Goal: Task Accomplishment & Management: Complete application form

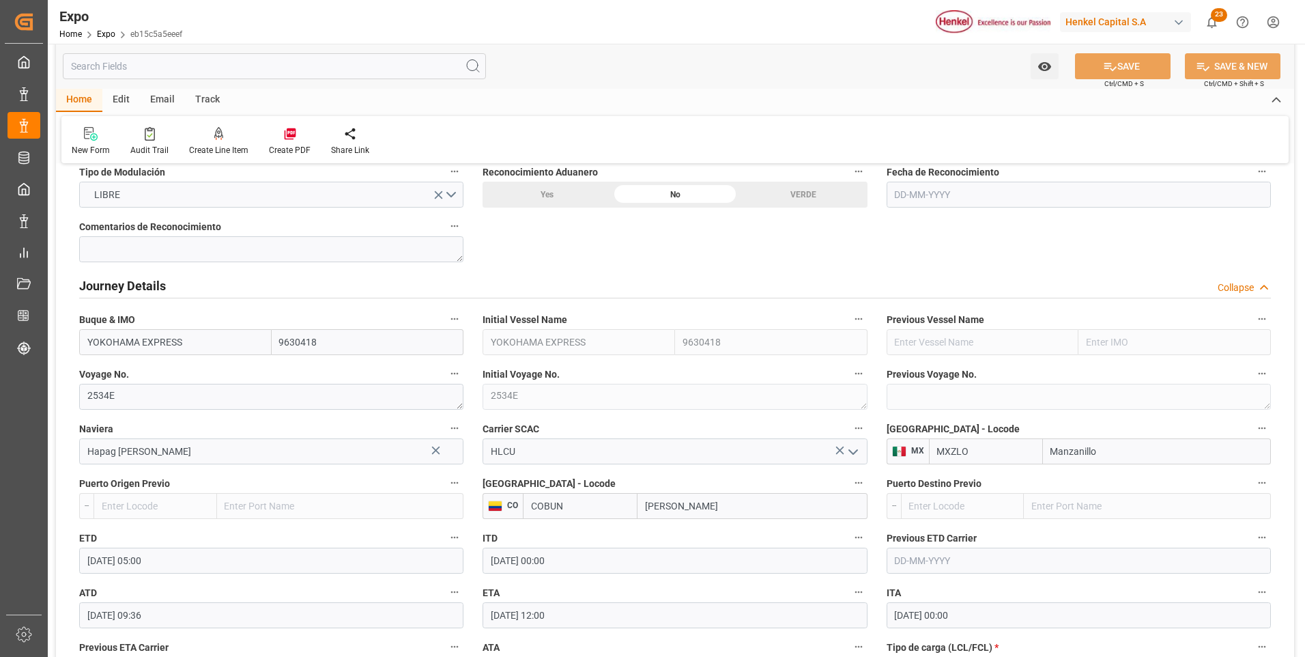
scroll to position [1706, 0]
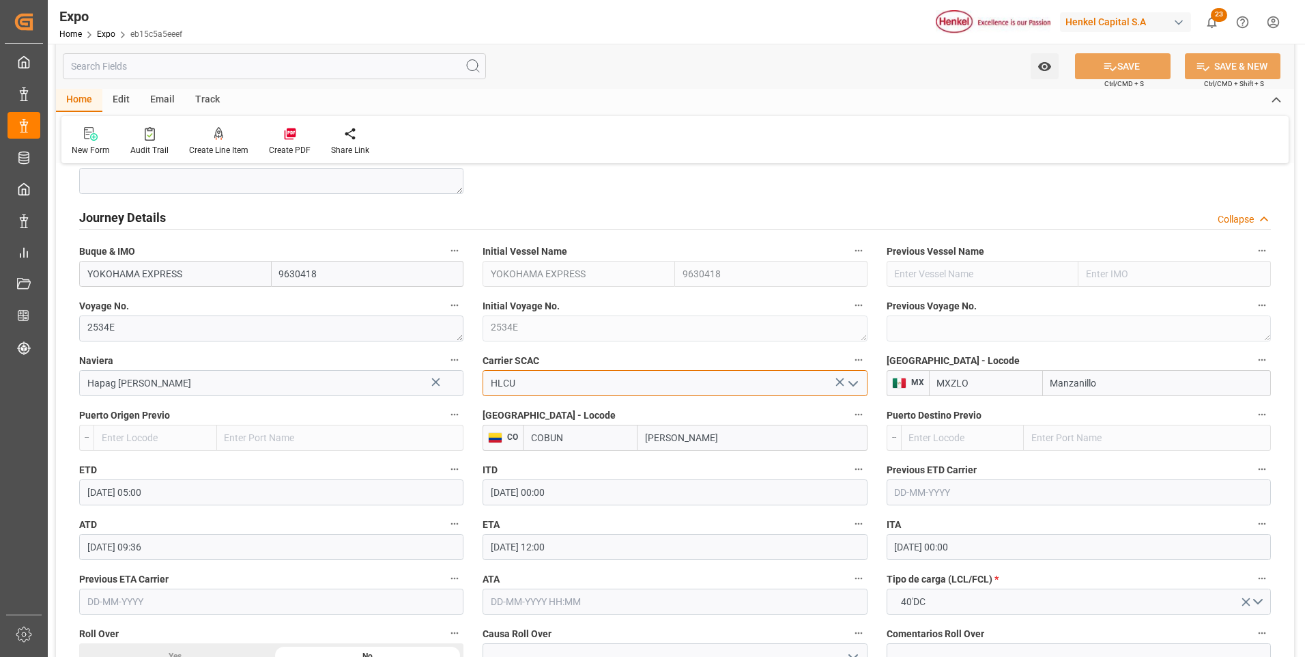
drag, startPoint x: 534, startPoint y: 381, endPoint x: 480, endPoint y: 373, distance: 54.6
click at [480, 373] on div "HLCU" at bounding box center [674, 383] width 405 height 26
drag, startPoint x: 538, startPoint y: 360, endPoint x: 484, endPoint y: 356, distance: 54.1
click at [484, 356] on span "Carrier SCAC" at bounding box center [510, 361] width 57 height 14
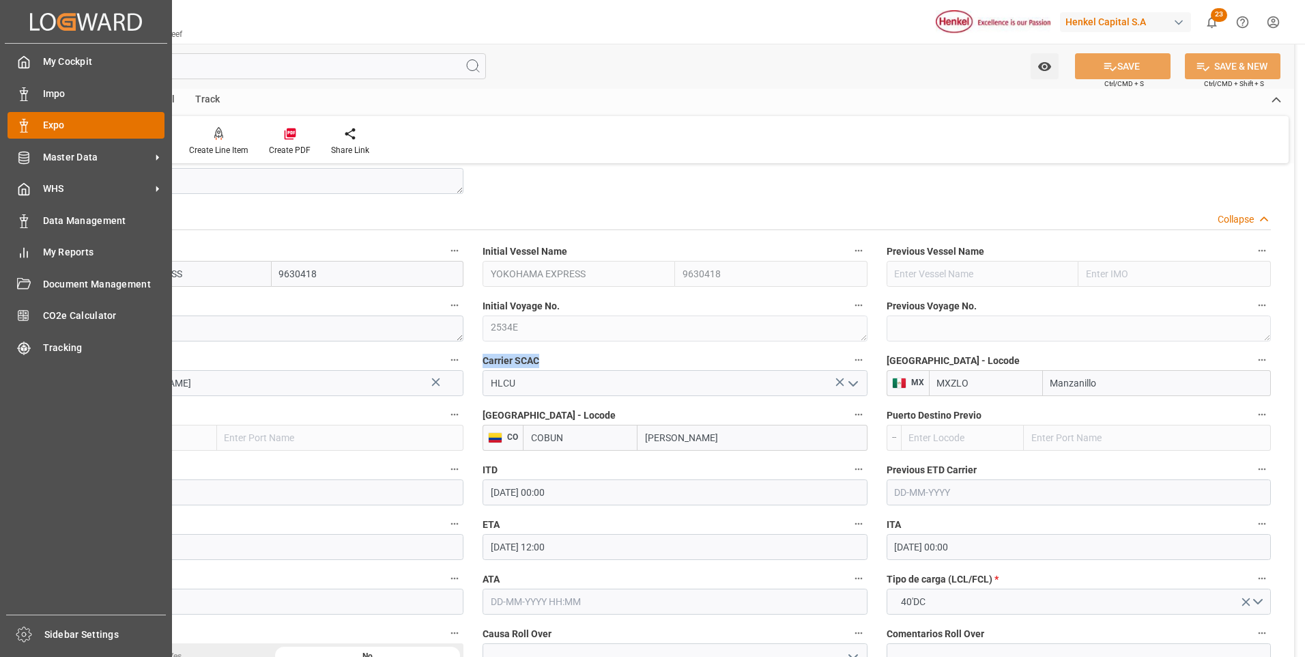
click at [22, 122] on polygon at bounding box center [22, 123] width 4 height 3
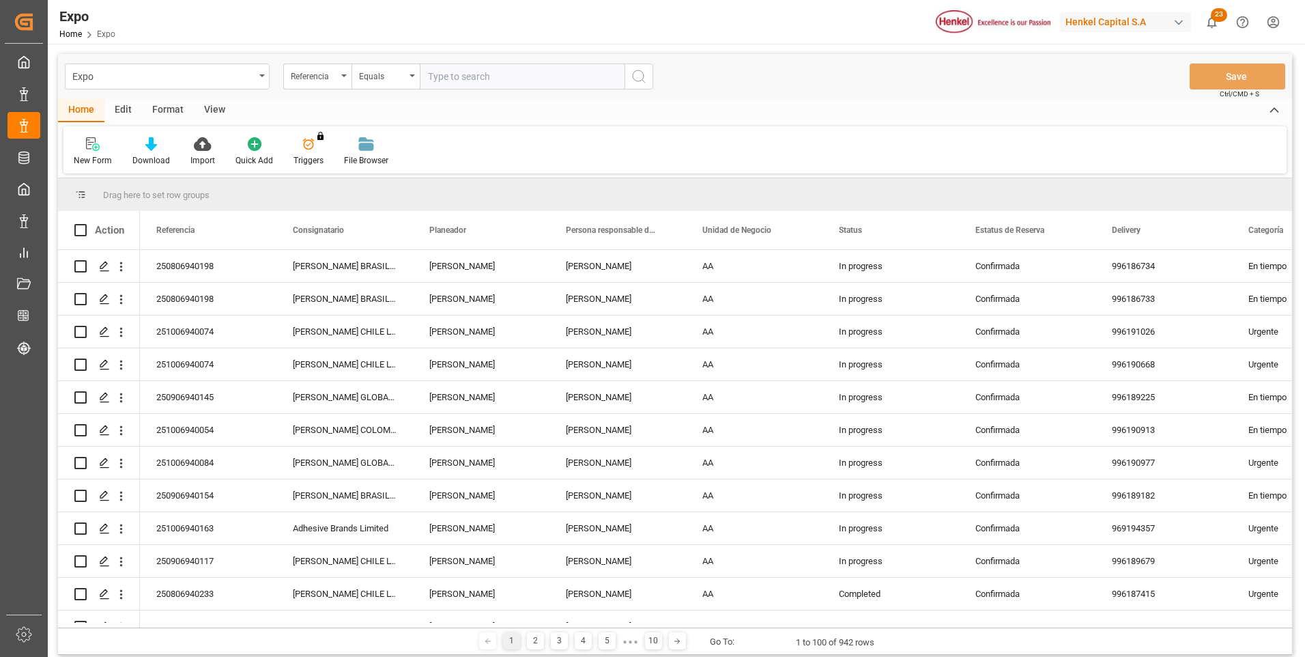
click at [508, 81] on input "text" at bounding box center [522, 76] width 205 height 26
type input "251006940074"
click at [642, 83] on icon "search button" at bounding box center [639, 76] width 16 height 16
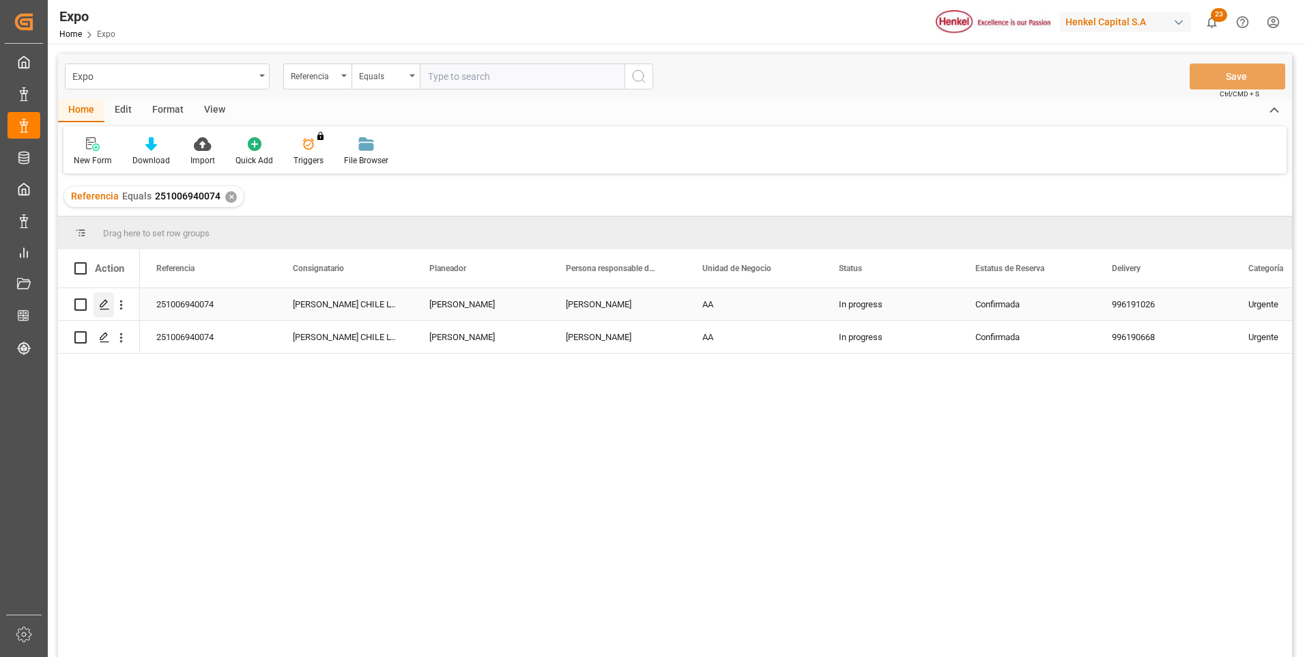
click at [104, 310] on icon "Press SPACE to select this row." at bounding box center [104, 304] width 11 height 11
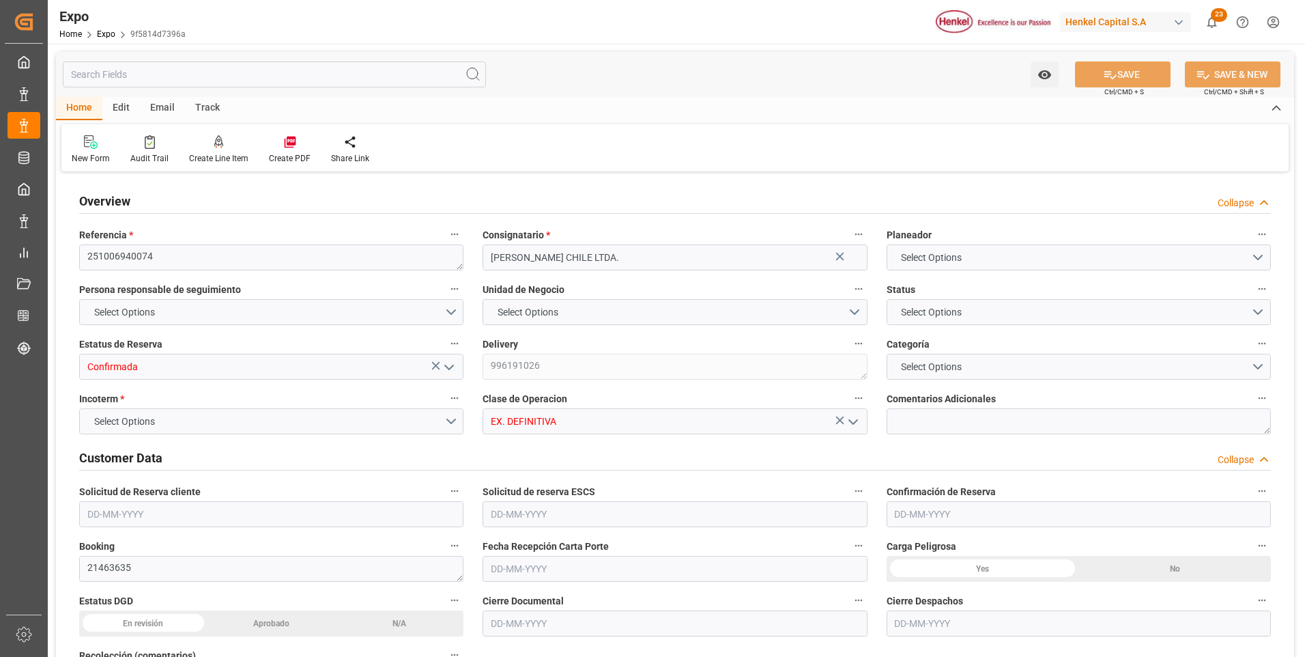
type input "5617.92"
type input "10411.849"
type input "19"
type input "9947122"
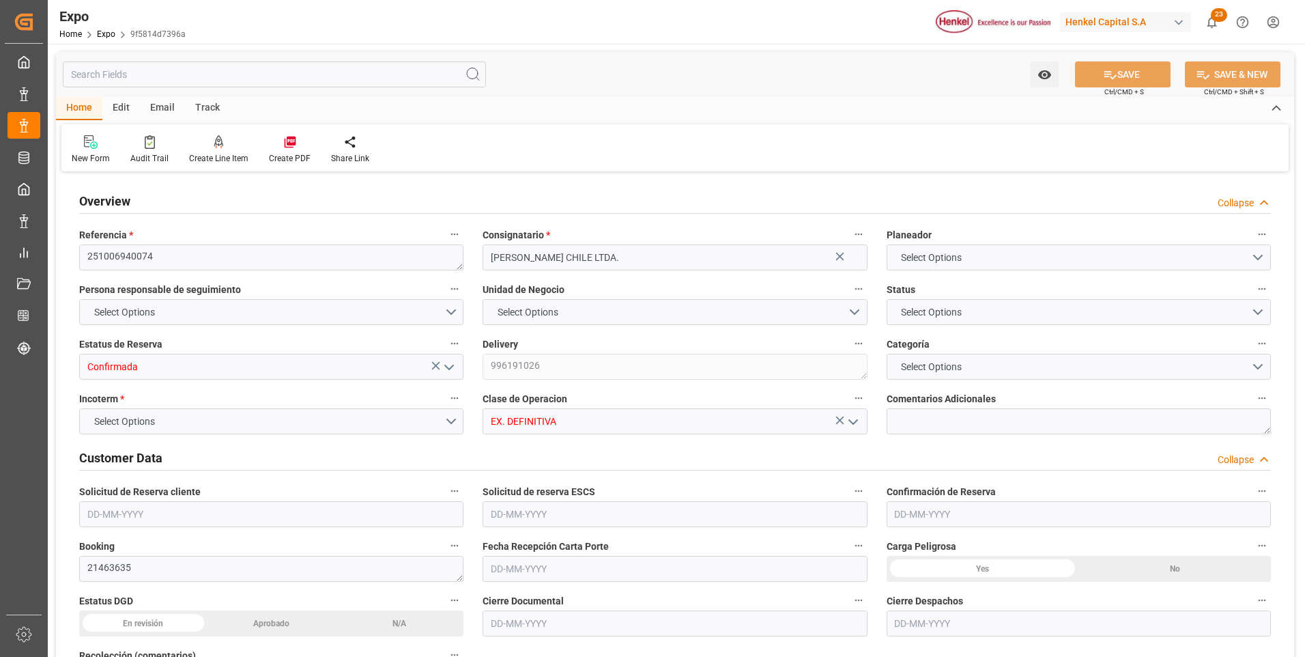
type input "MXZLO"
type input "CLSAI"
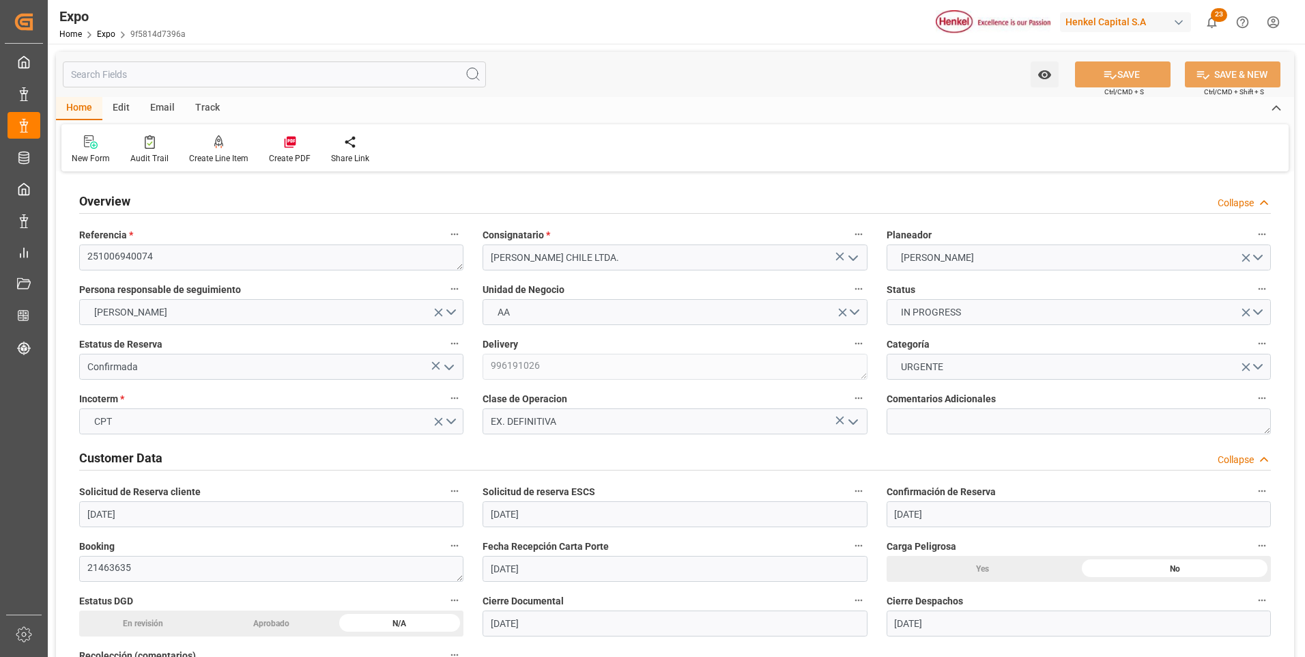
type input "[DATE]"
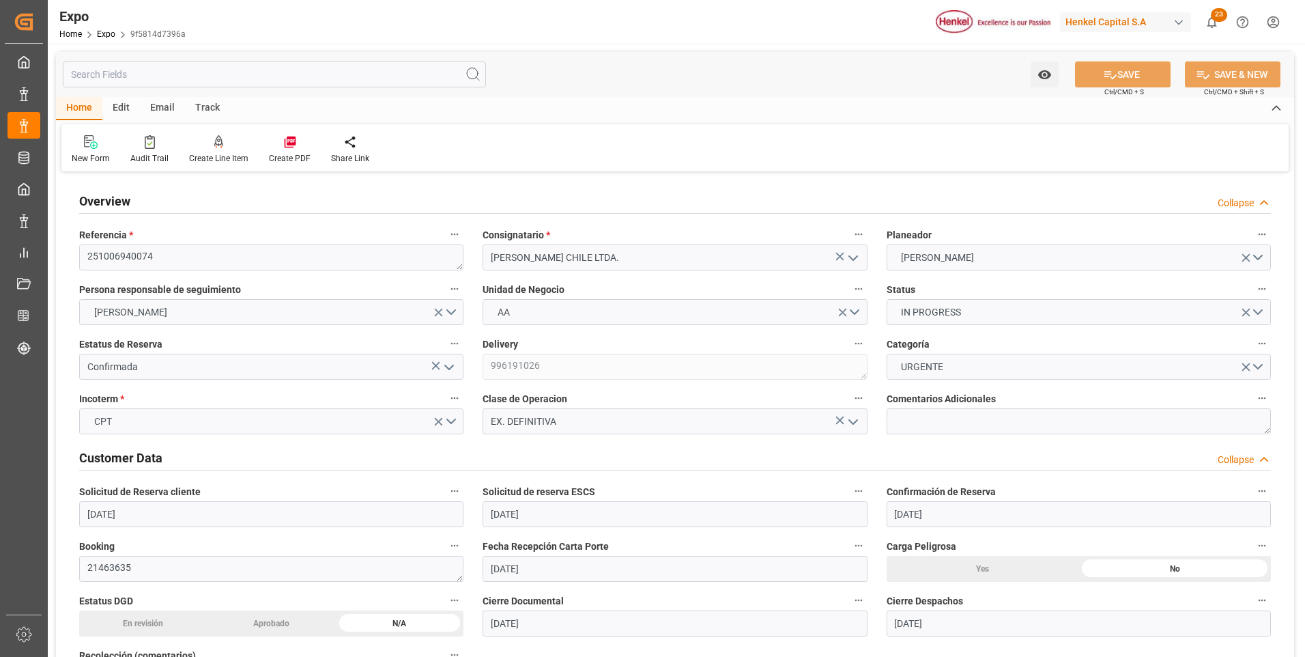
type input "[DATE]"
type input "[DATE] 00:00"
type input "[DATE]"
type input "[DATE] 03:36"
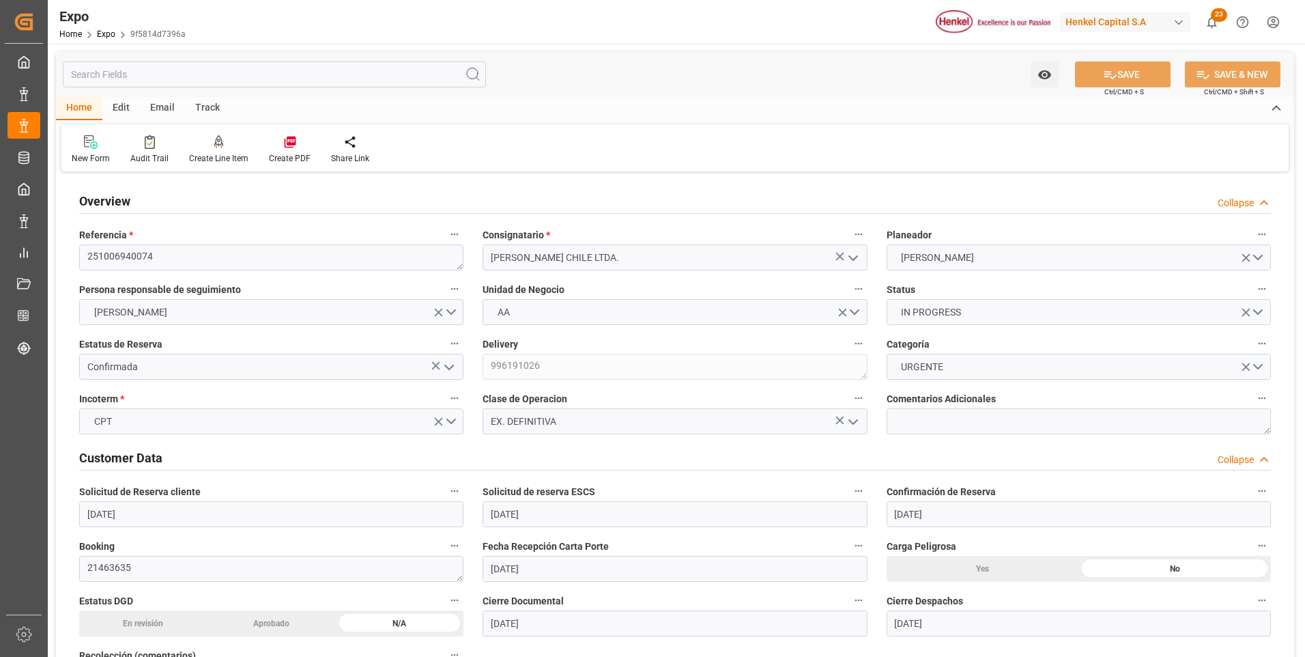
type input "[DATE]"
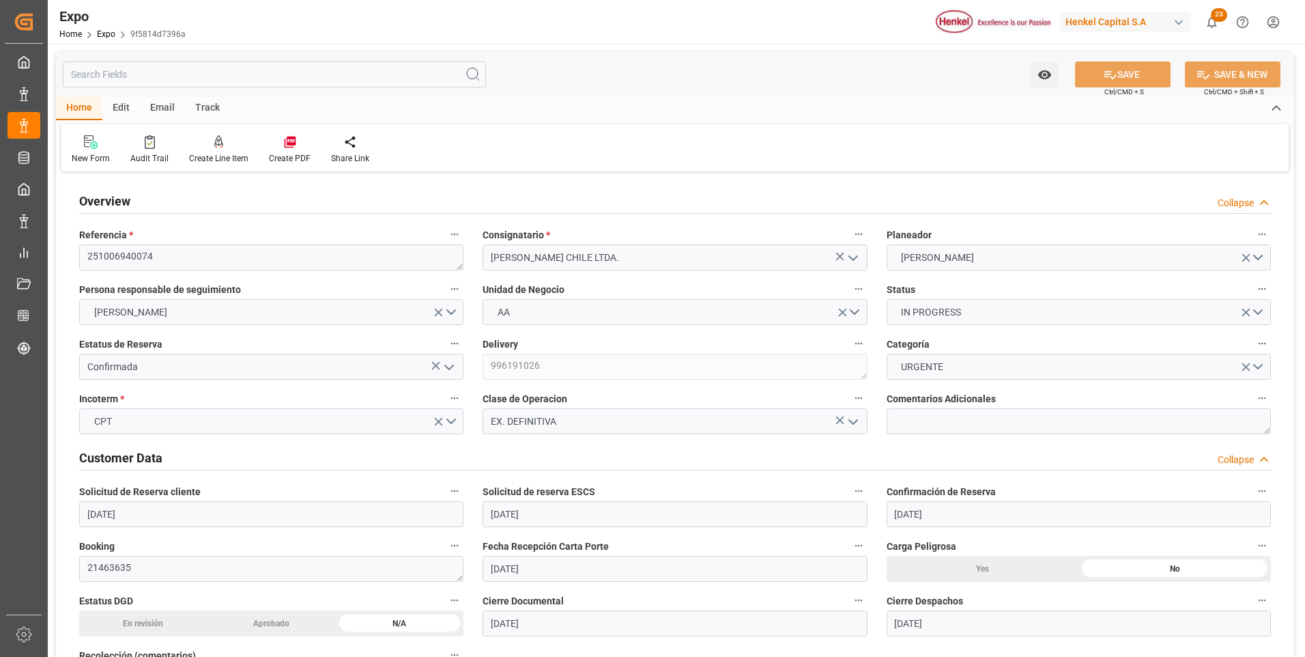
type input "[DATE] 01:00"
type input "[DATE] 00:00"
type input "[DATE] 05:00"
type input "[DATE] 13:00"
type input "[DATE] 00:00"
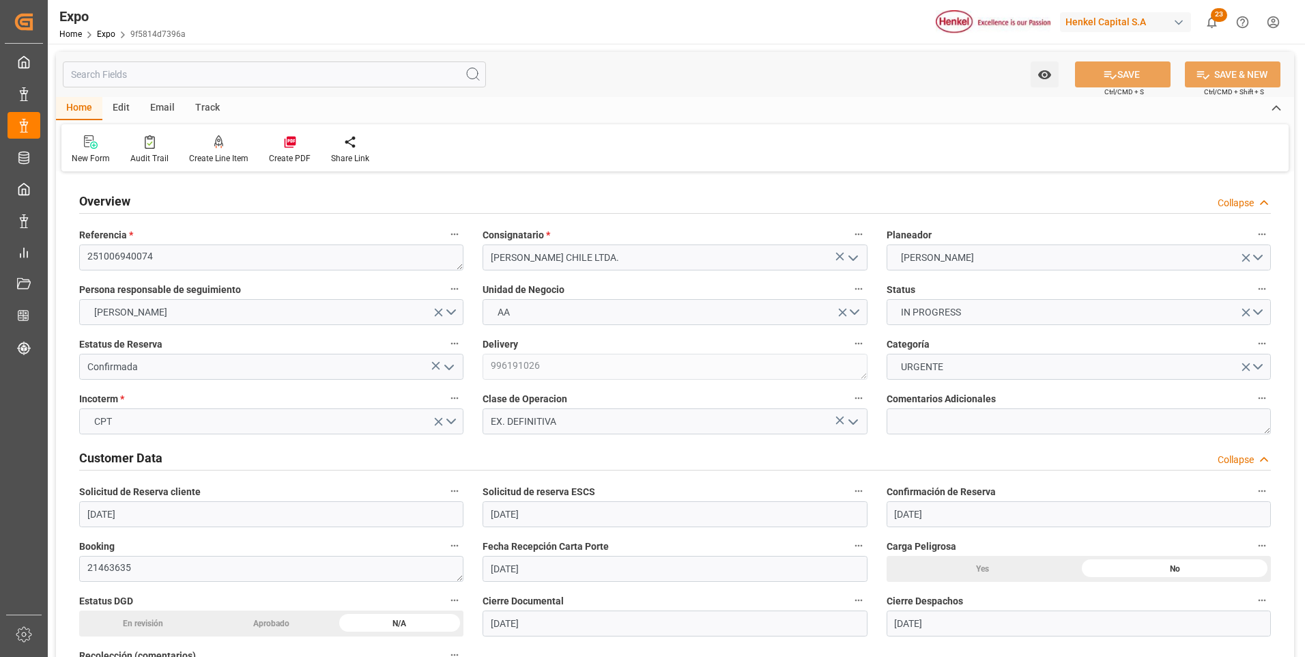
type input "[DATE]"
type input "[DATE] 22:17"
type input "[DATE] 12:03"
type input "[DATE] 02:00"
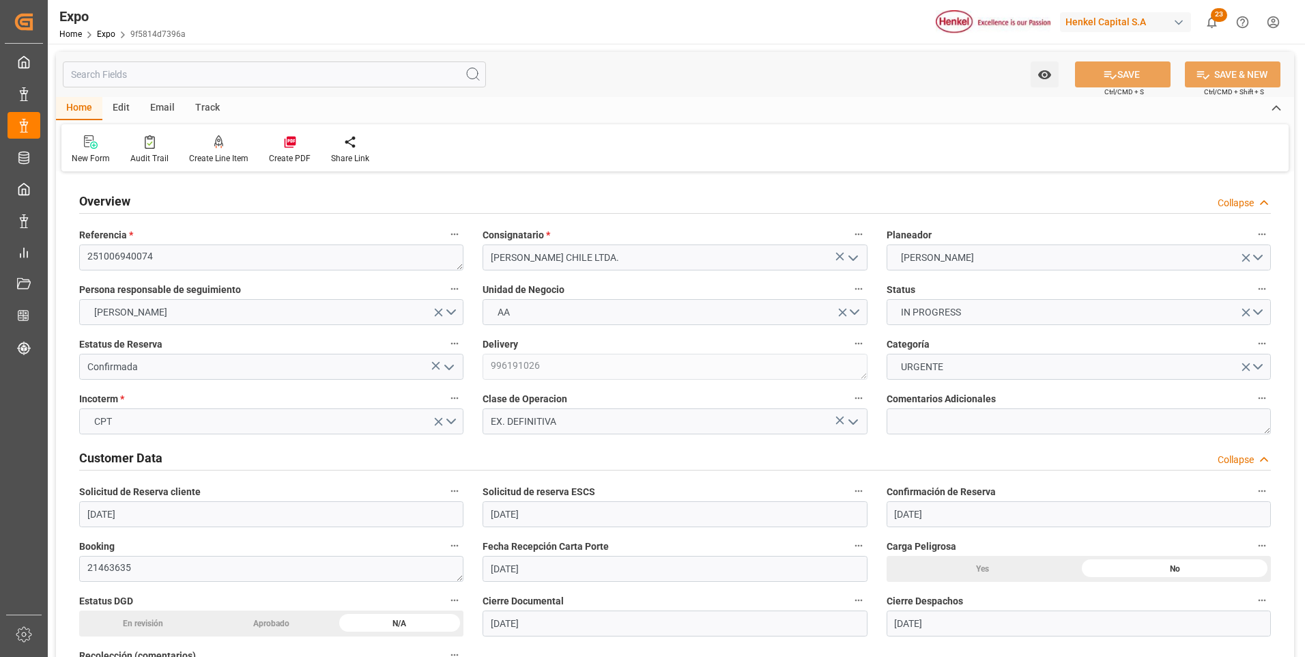
type input "[DATE] 05:38"
type input "[DATE] 13:00"
type input "[DATE] 12:34"
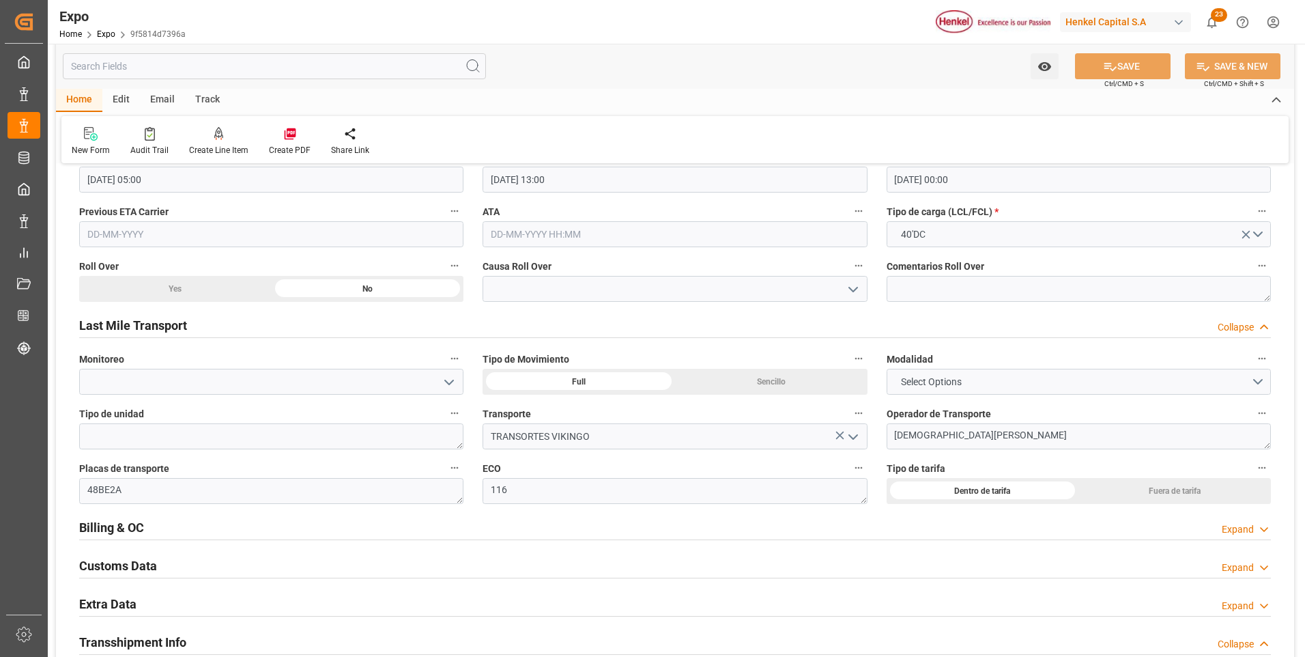
scroll to position [2184, 0]
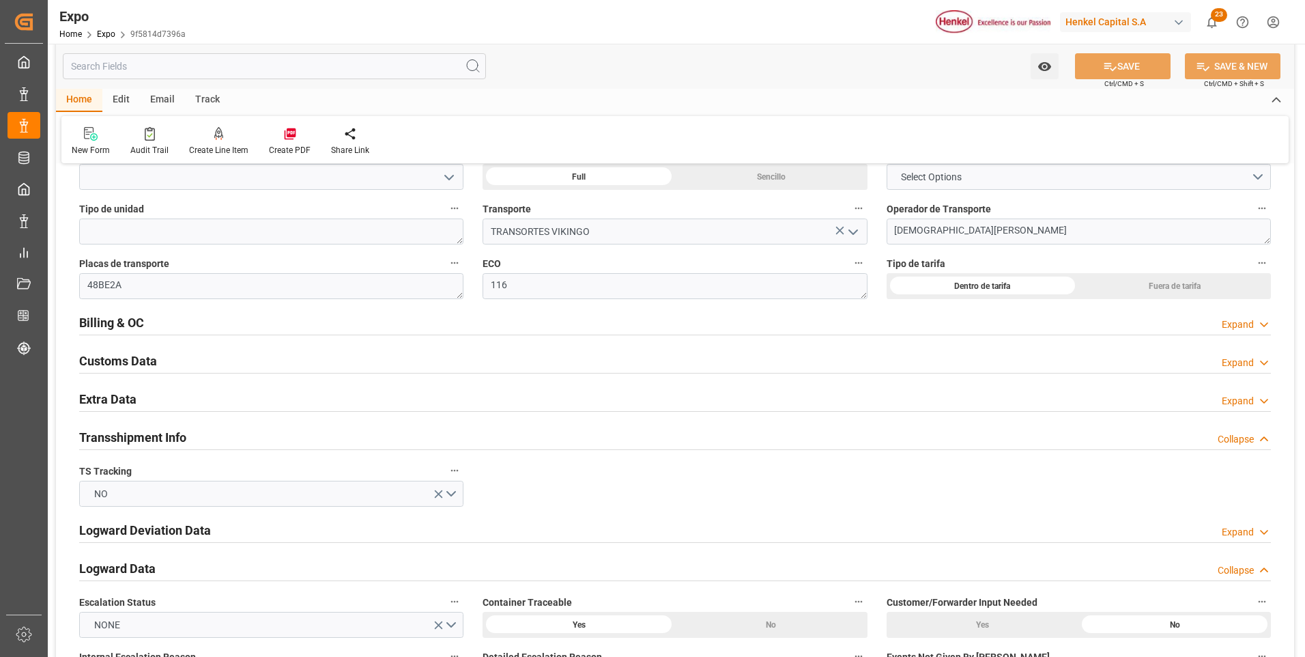
click at [1244, 320] on div "Expand" at bounding box center [1238, 324] width 32 height 14
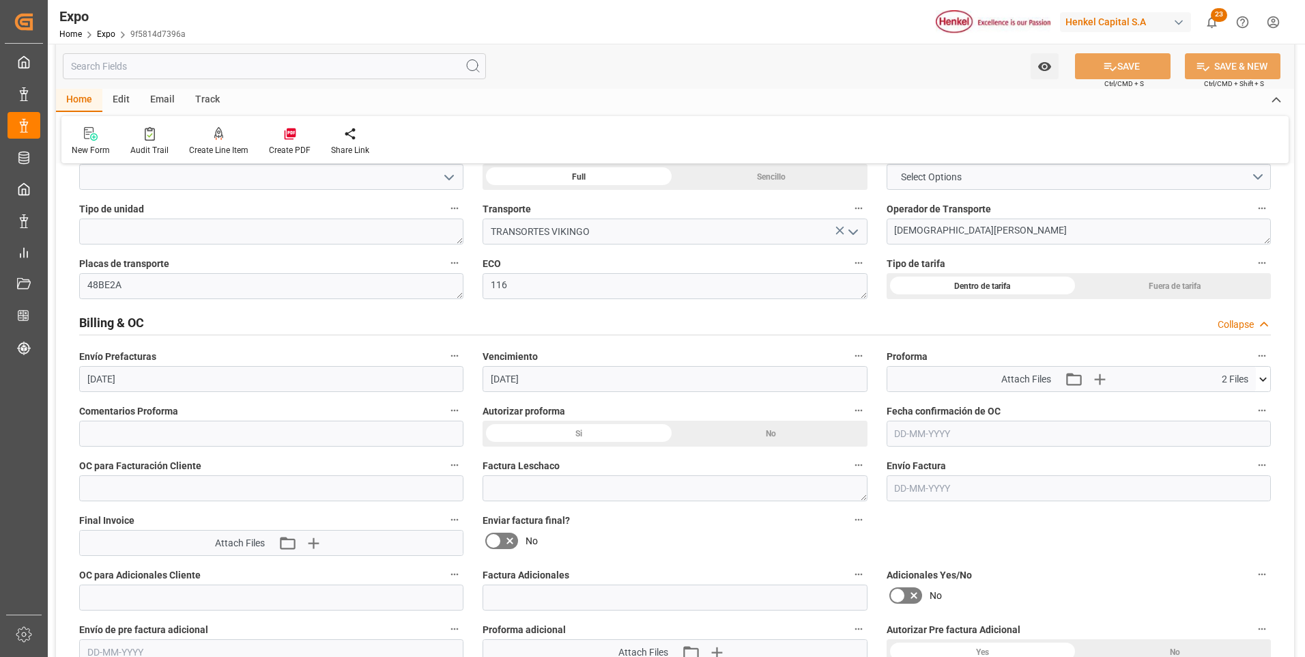
click at [1266, 379] on icon at bounding box center [1263, 379] width 14 height 14
click at [1243, 420] on icon at bounding box center [1241, 419] width 8 height 11
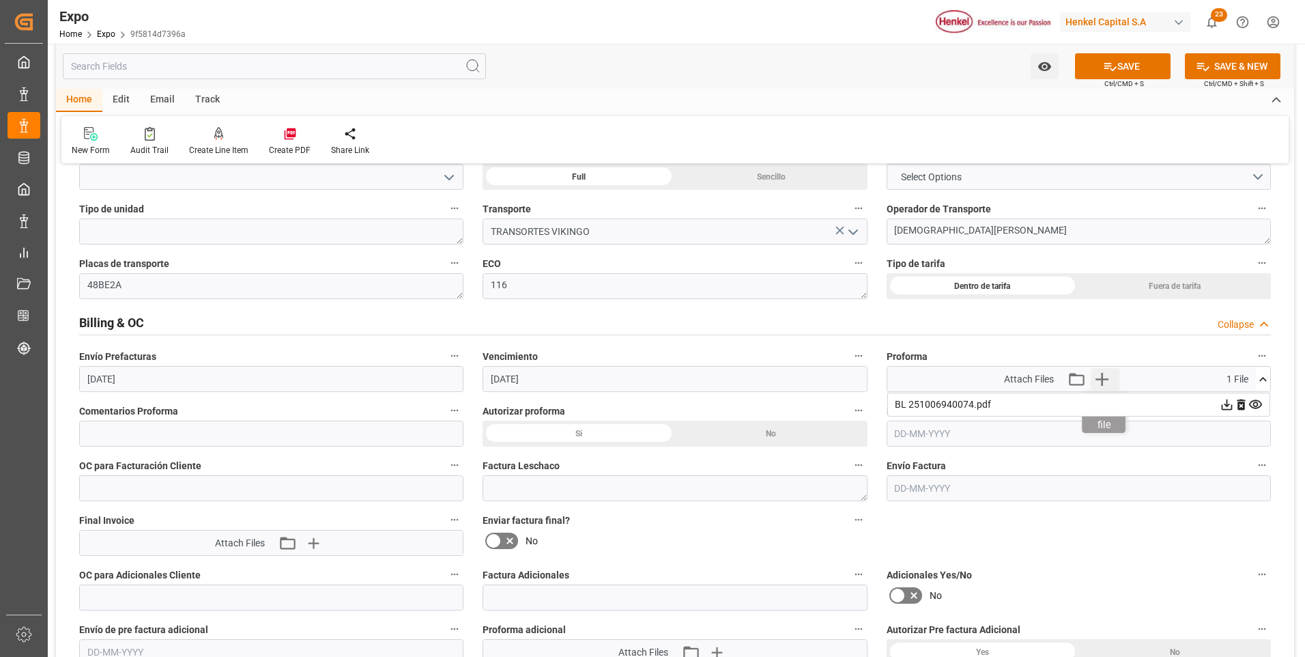
click at [1108, 381] on icon "button" at bounding box center [1102, 379] width 22 height 22
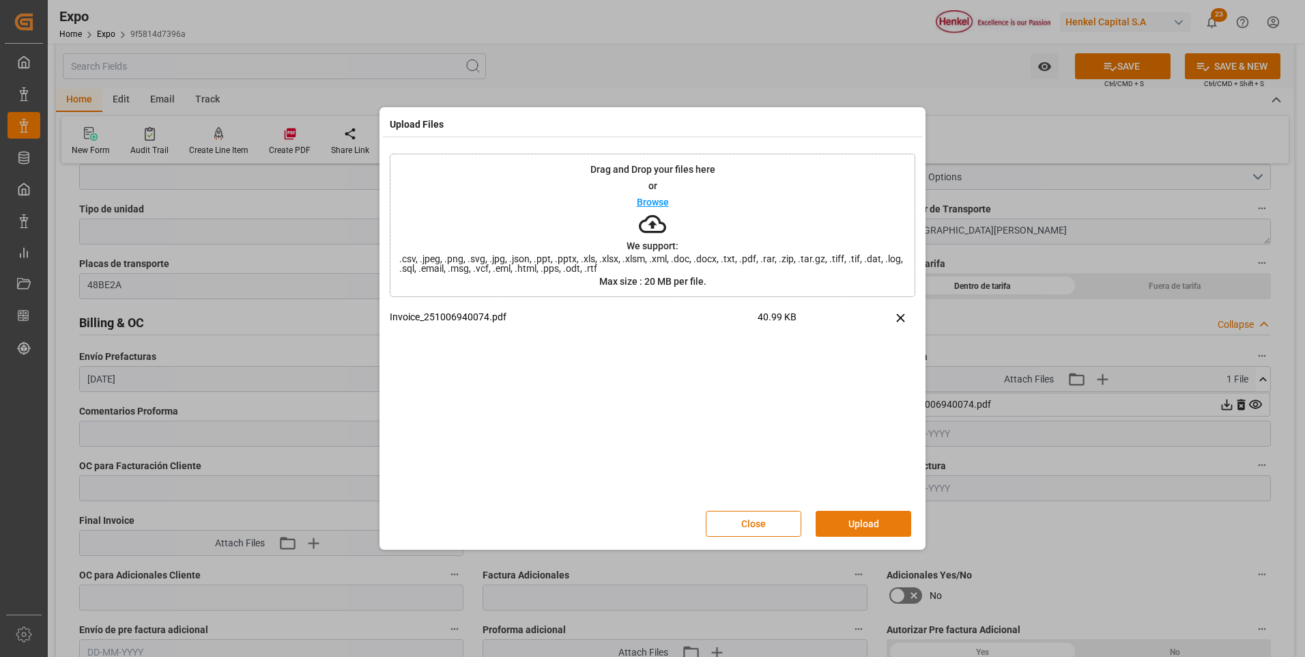
click at [881, 519] on button "Upload" at bounding box center [864, 523] width 96 height 26
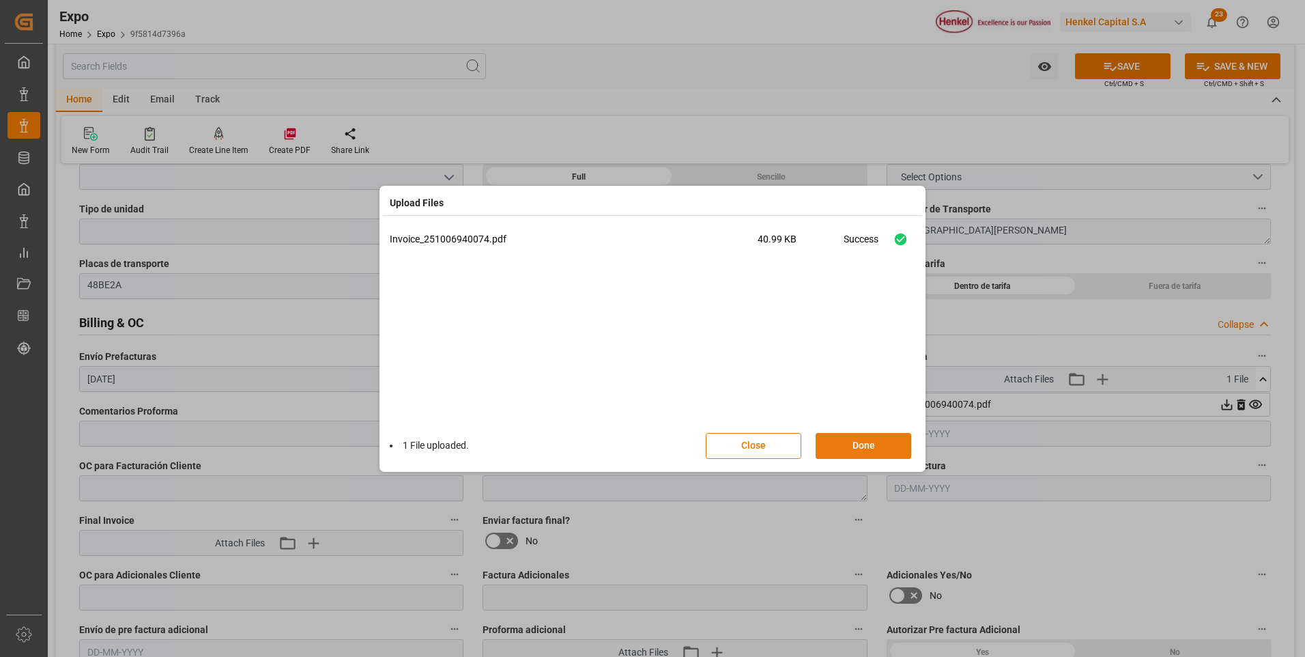
click at [835, 442] on button "Done" at bounding box center [864, 446] width 96 height 26
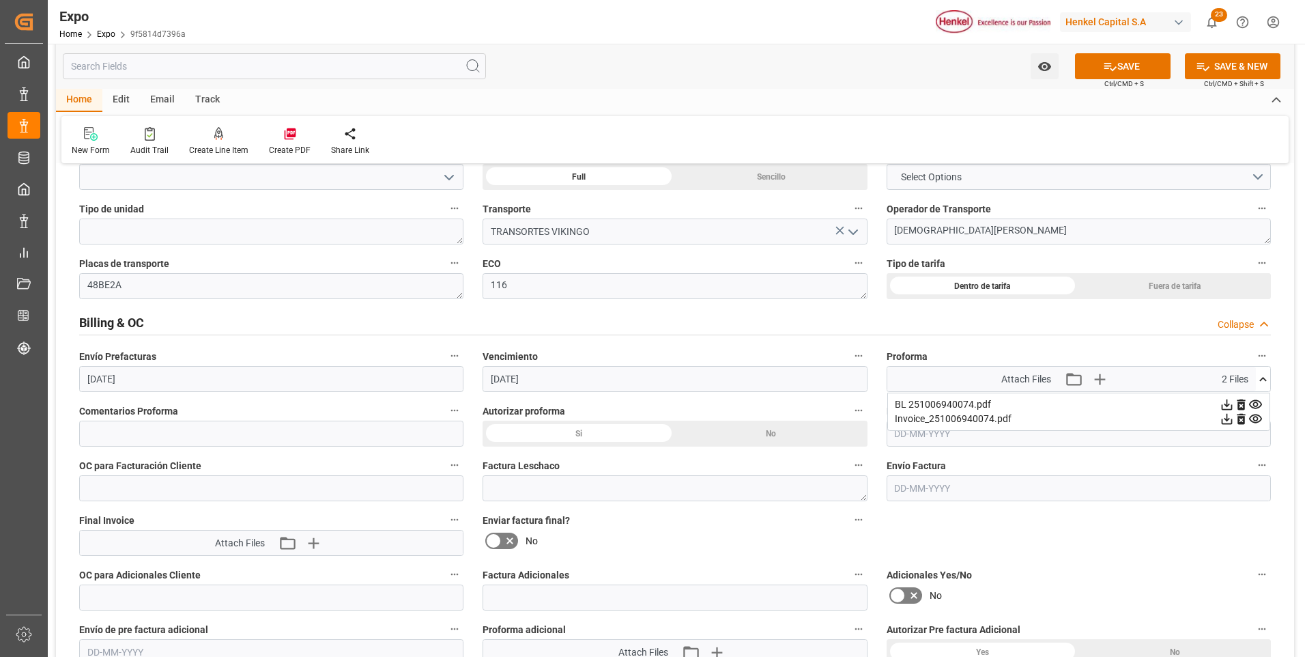
click at [95, 378] on input "[DATE]" at bounding box center [271, 379] width 384 height 26
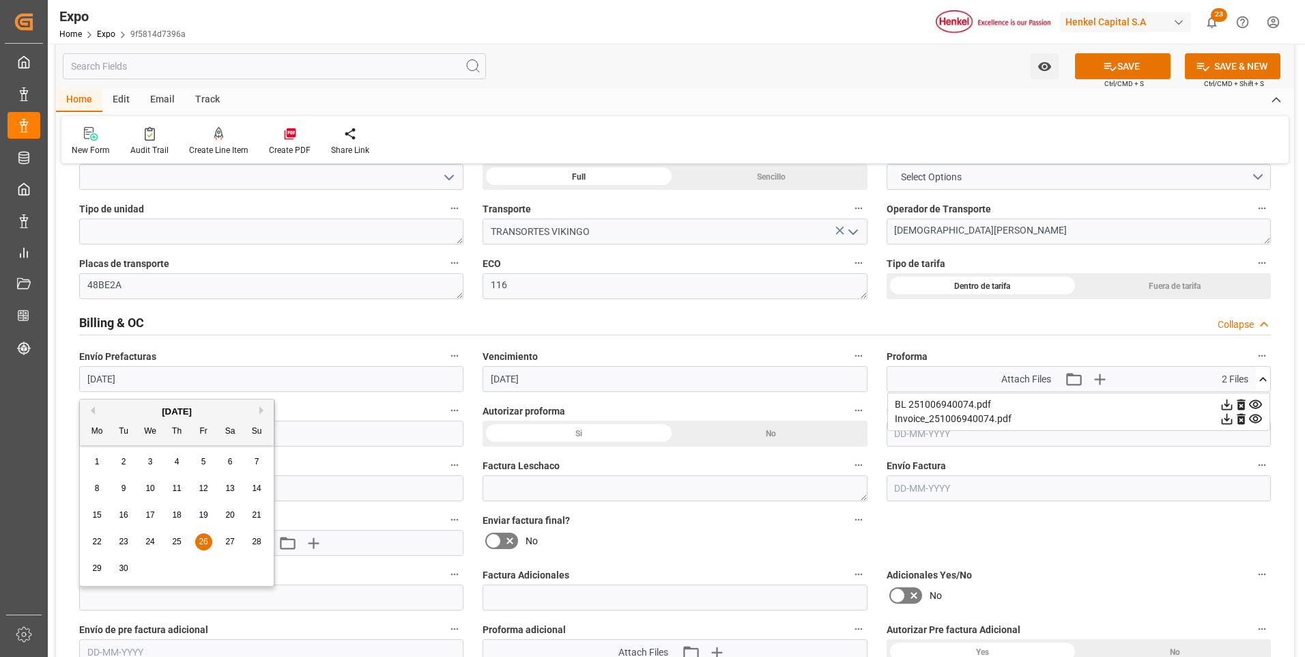
click at [263, 409] on button "Next Month" at bounding box center [263, 410] width 8 height 8
drag, startPoint x: 148, startPoint y: 462, endPoint x: 173, endPoint y: 459, distance: 25.5
click at [148, 461] on span "1" at bounding box center [150, 462] width 5 height 10
type input "[DATE]"
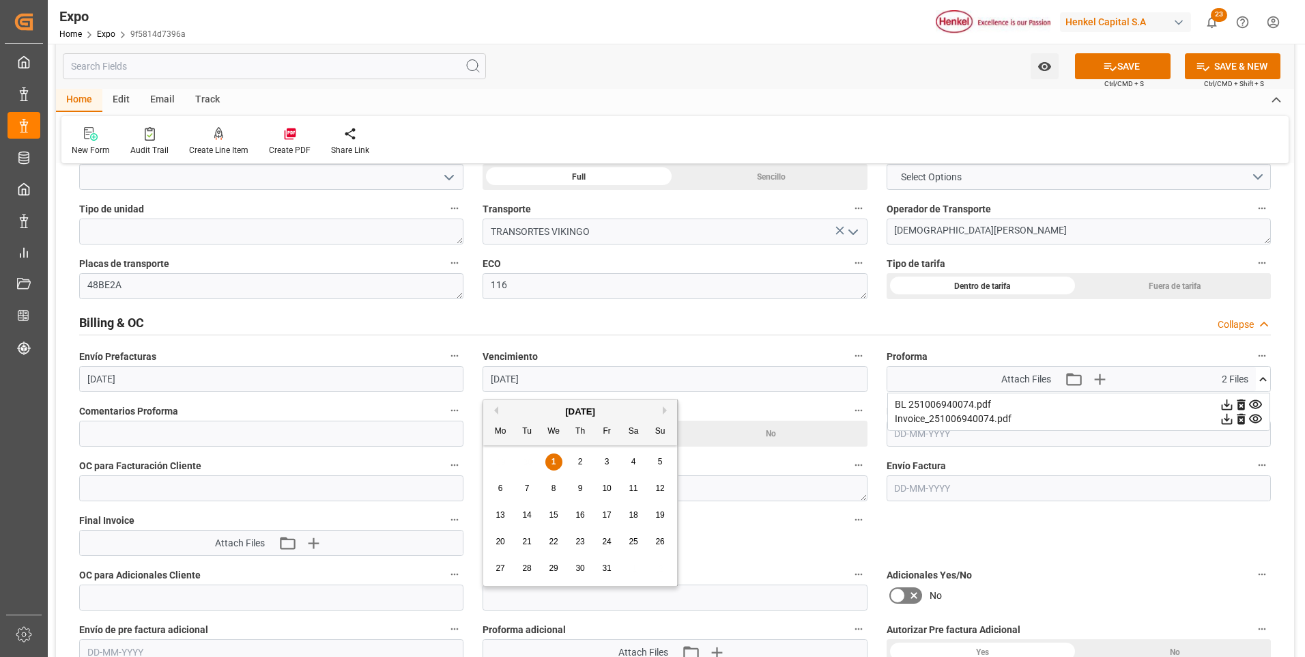
click at [512, 379] on input "[DATE]" at bounding box center [674, 379] width 384 height 26
click at [606, 457] on span "3" at bounding box center [607, 462] width 5 height 10
type input "[DATE]"
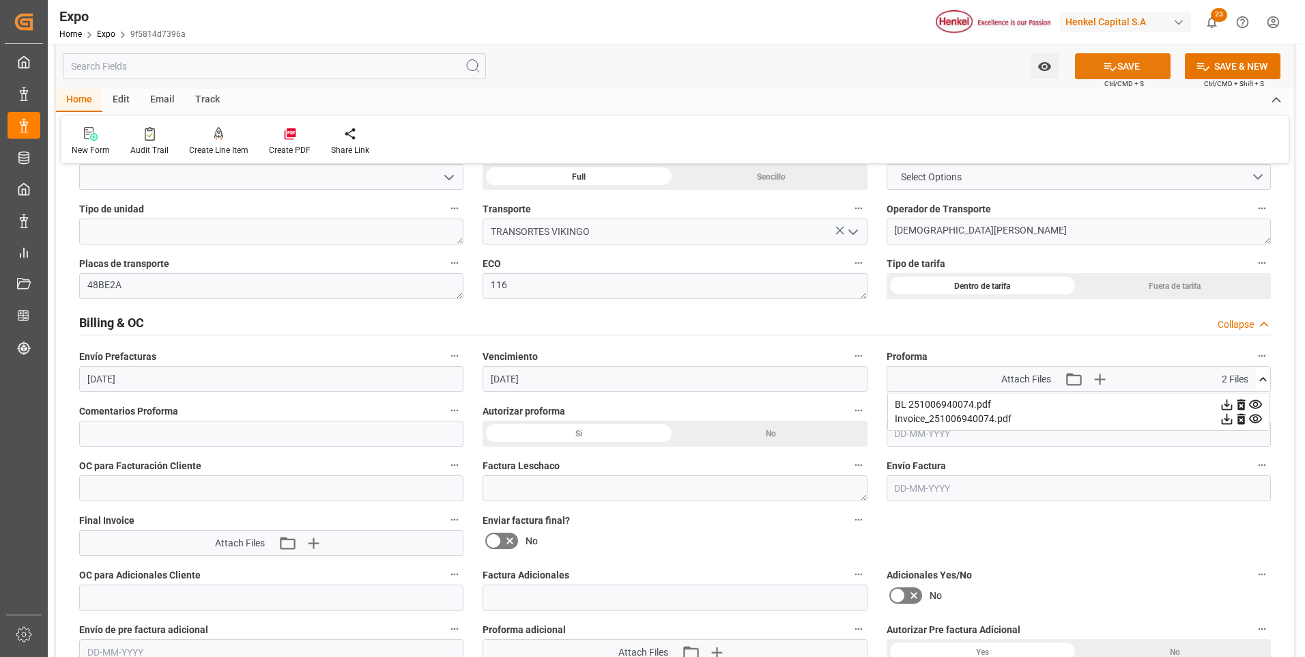
click at [1153, 69] on button "SAVE" at bounding box center [1123, 66] width 96 height 26
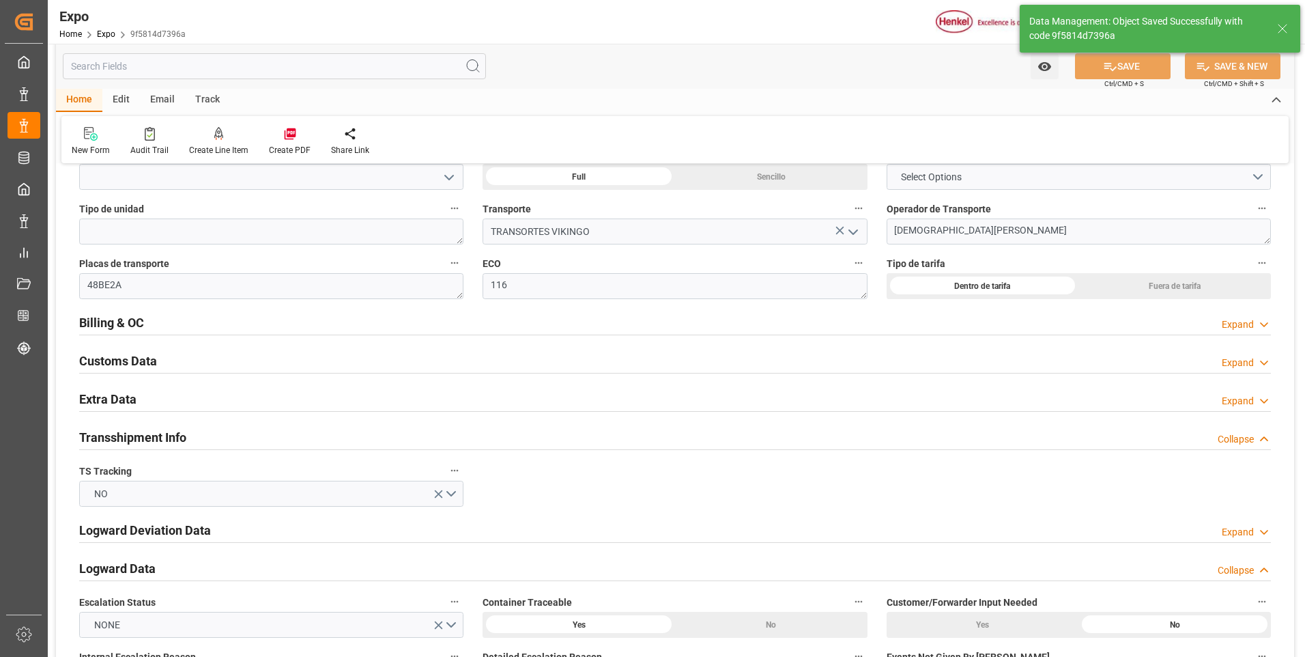
type textarea "[PERSON_NAME]"
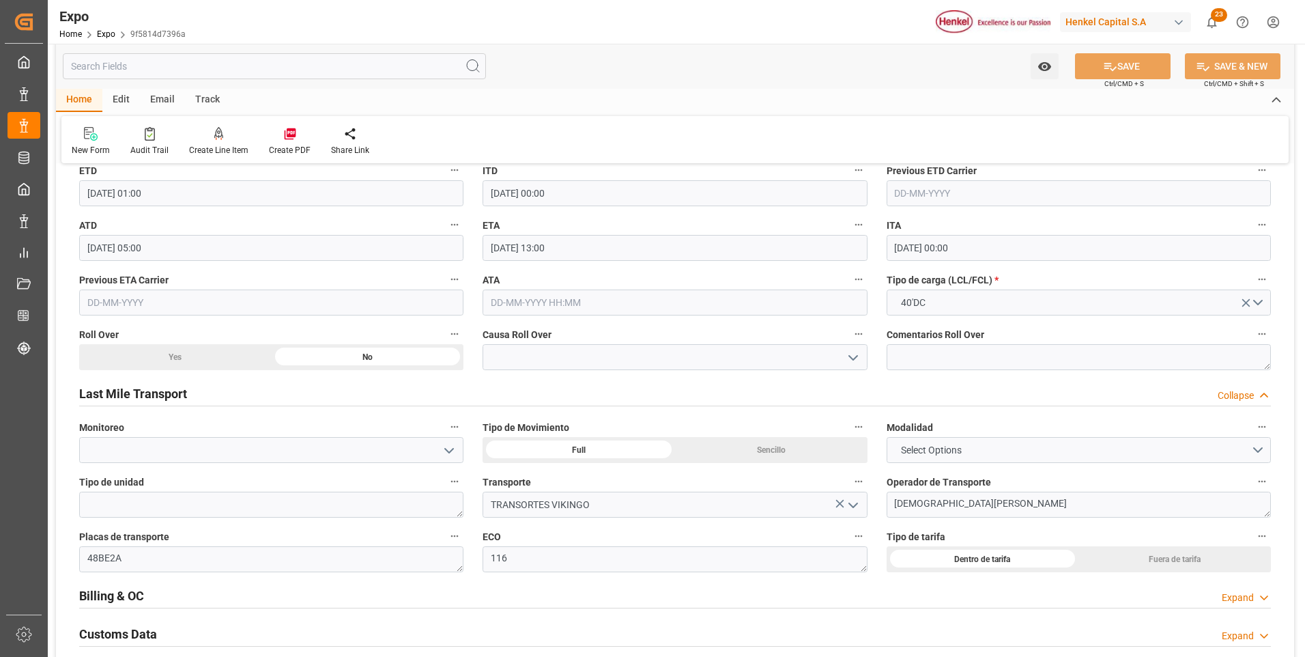
scroll to position [2047, 0]
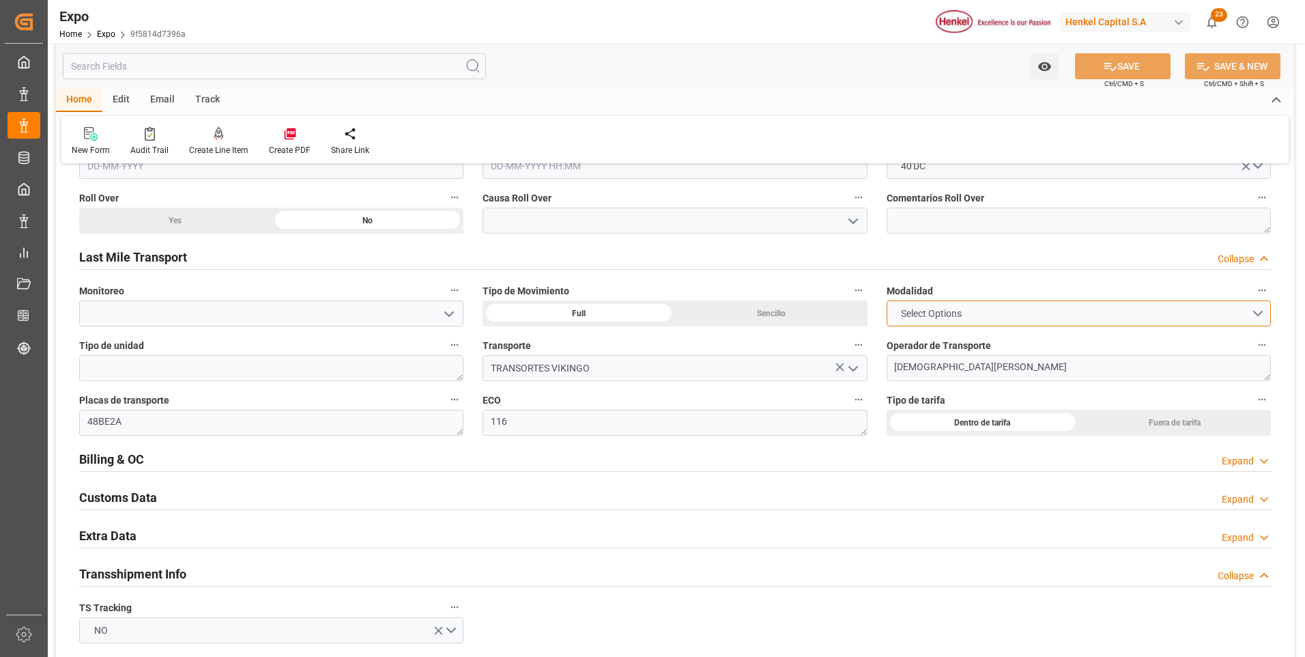
click at [966, 313] on span "Select Options" at bounding box center [931, 313] width 74 height 14
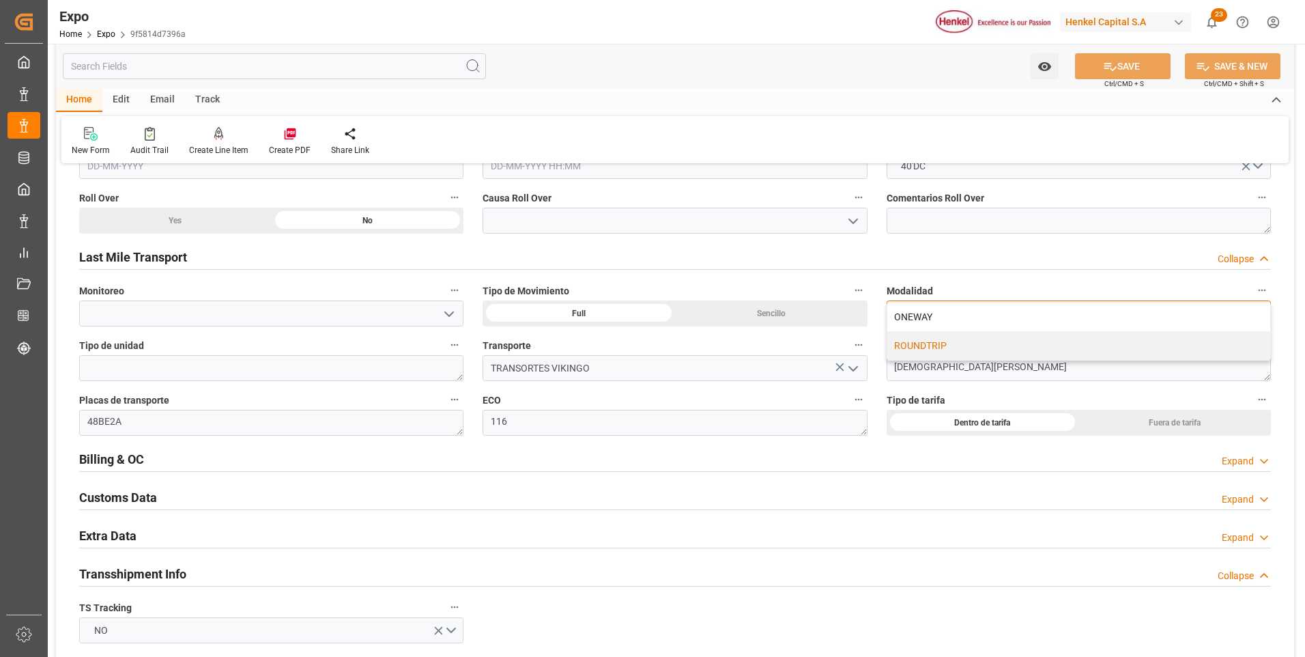
click at [951, 342] on div "ROUNDTRIP" at bounding box center [1078, 345] width 383 height 29
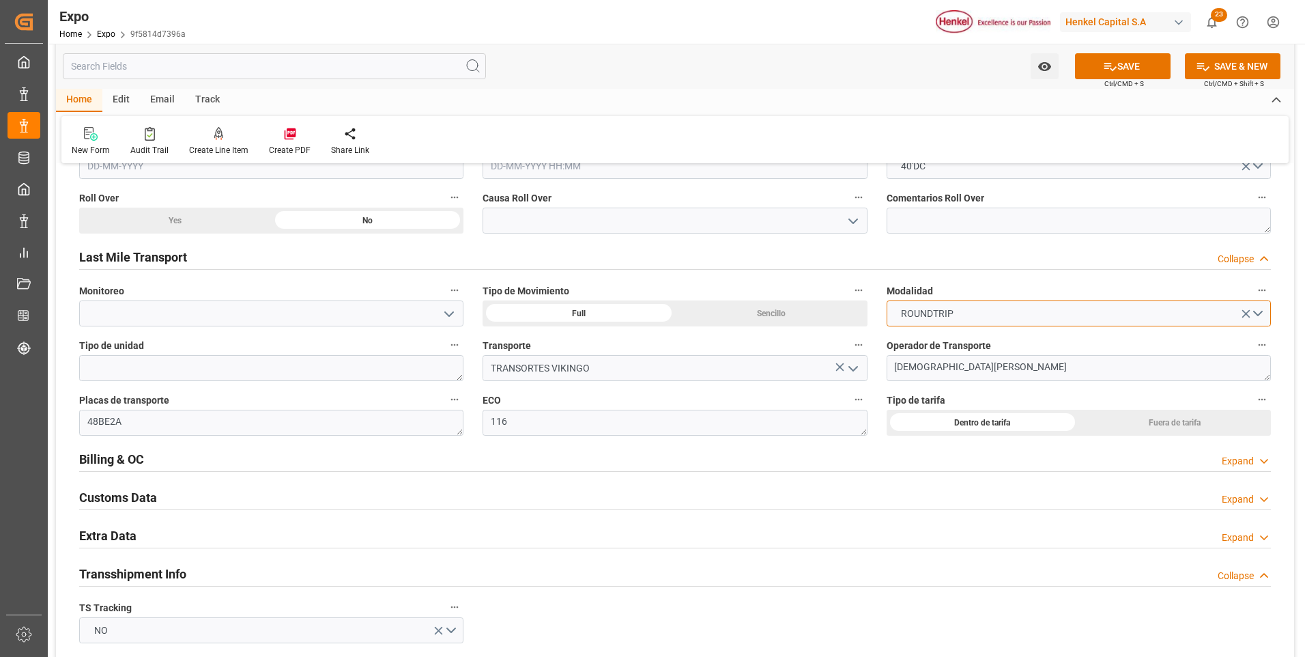
scroll to position [2184, 0]
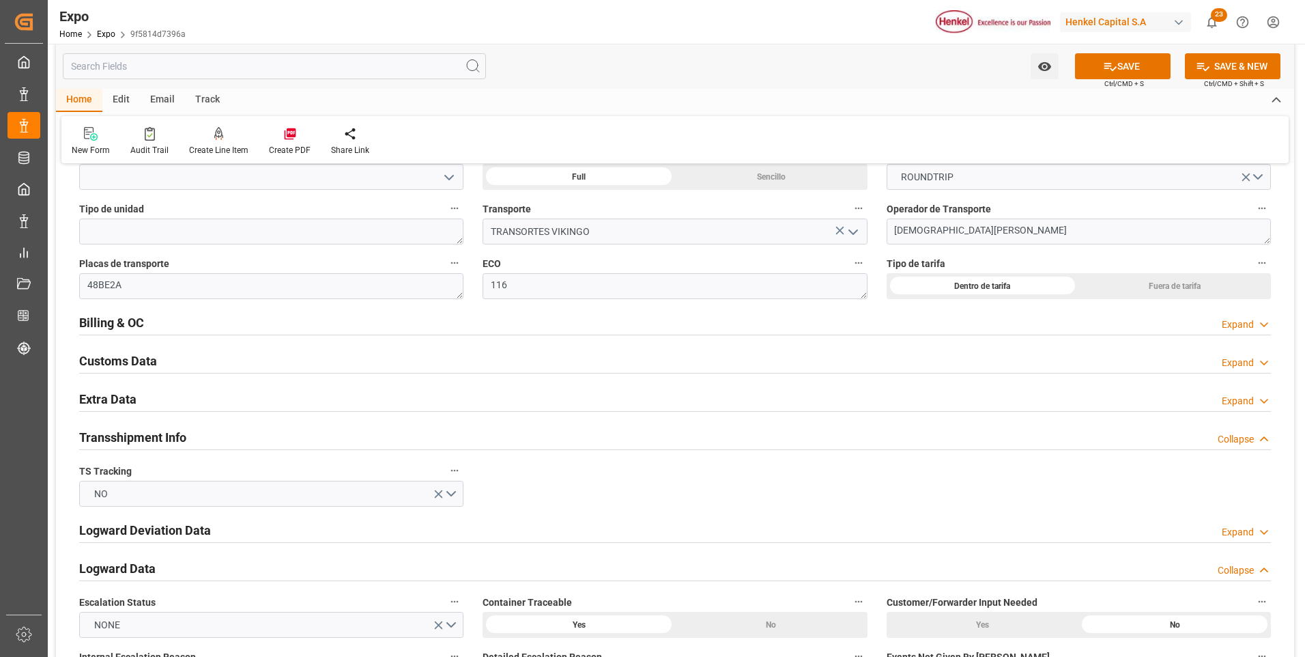
click at [1237, 327] on div "Expand" at bounding box center [1238, 324] width 32 height 14
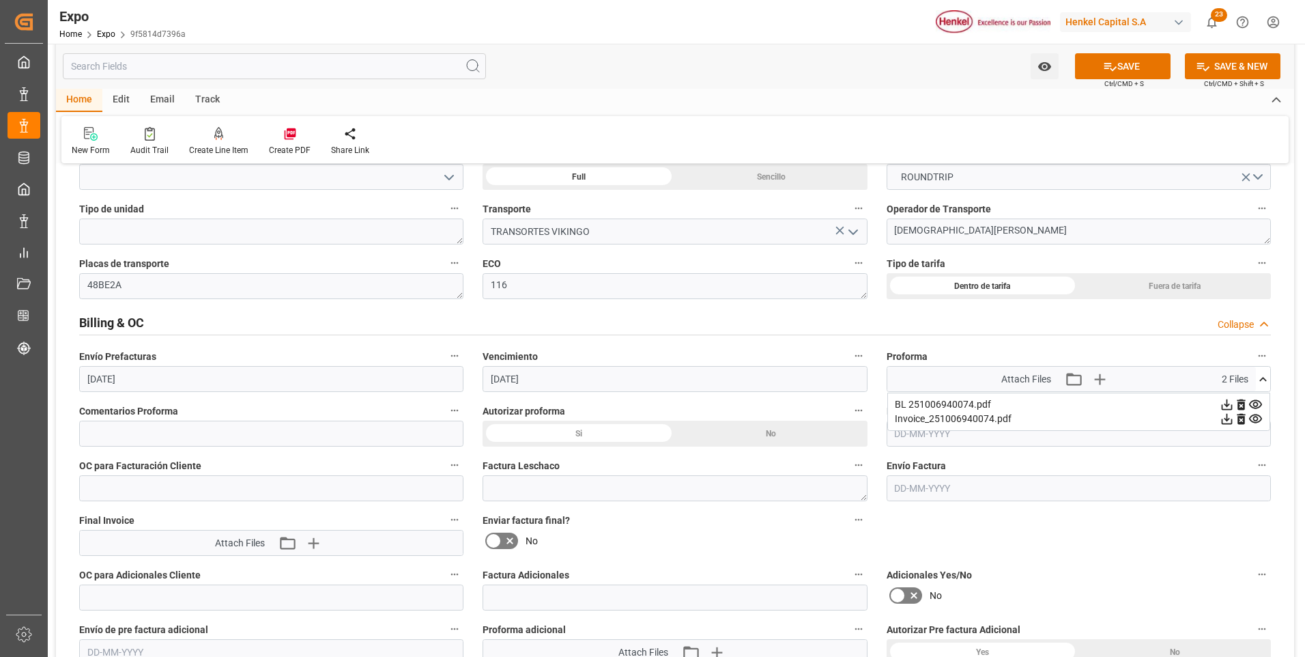
click at [1241, 420] on icon at bounding box center [1241, 419] width 14 height 14
click at [1110, 384] on icon "button" at bounding box center [1102, 379] width 22 height 22
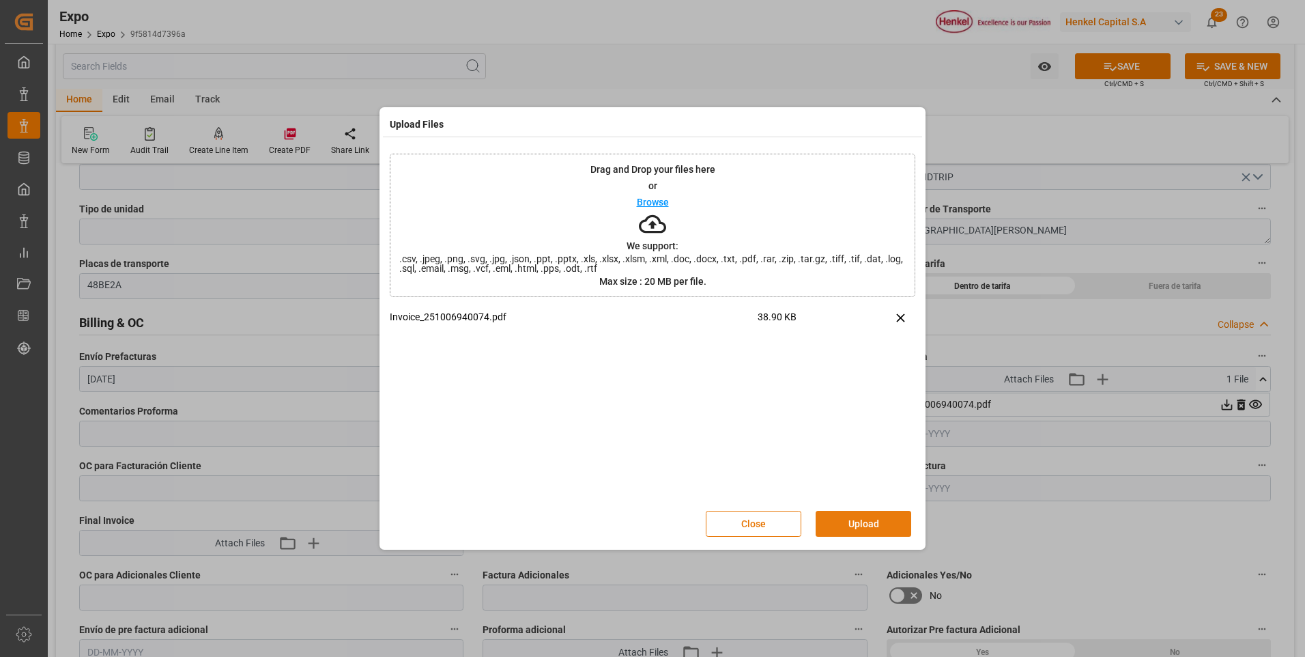
click at [843, 513] on button "Upload" at bounding box center [864, 523] width 96 height 26
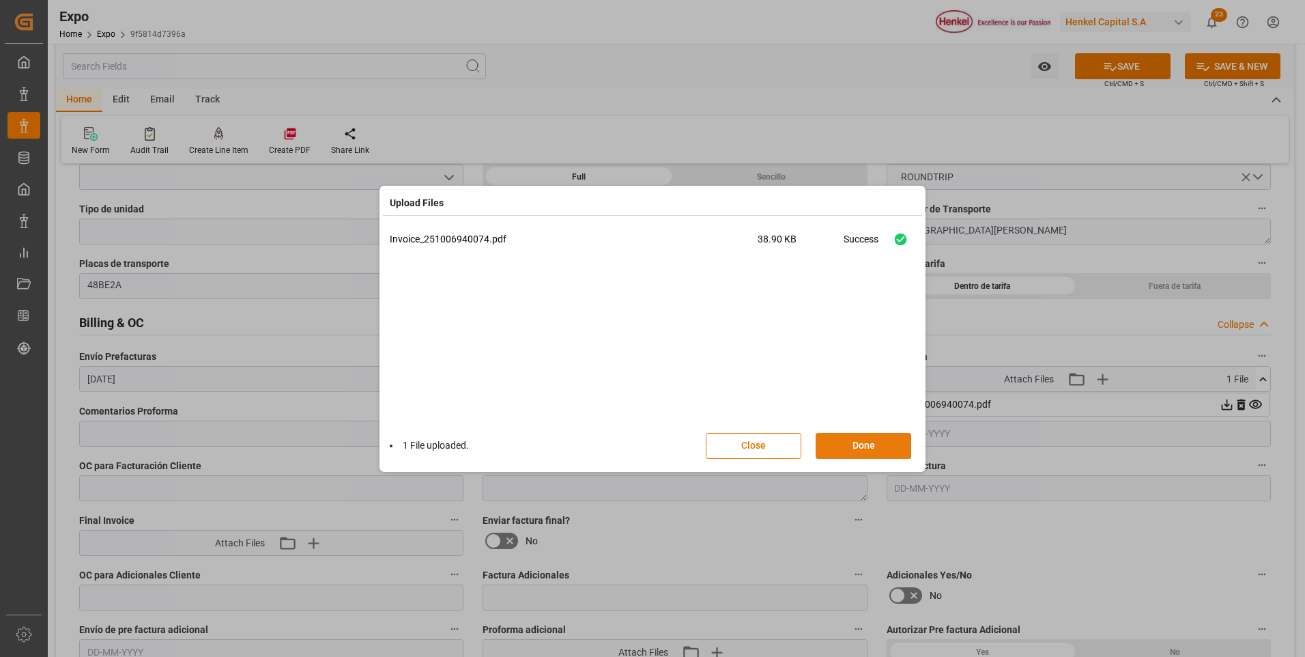
click at [863, 446] on button "Done" at bounding box center [864, 446] width 96 height 26
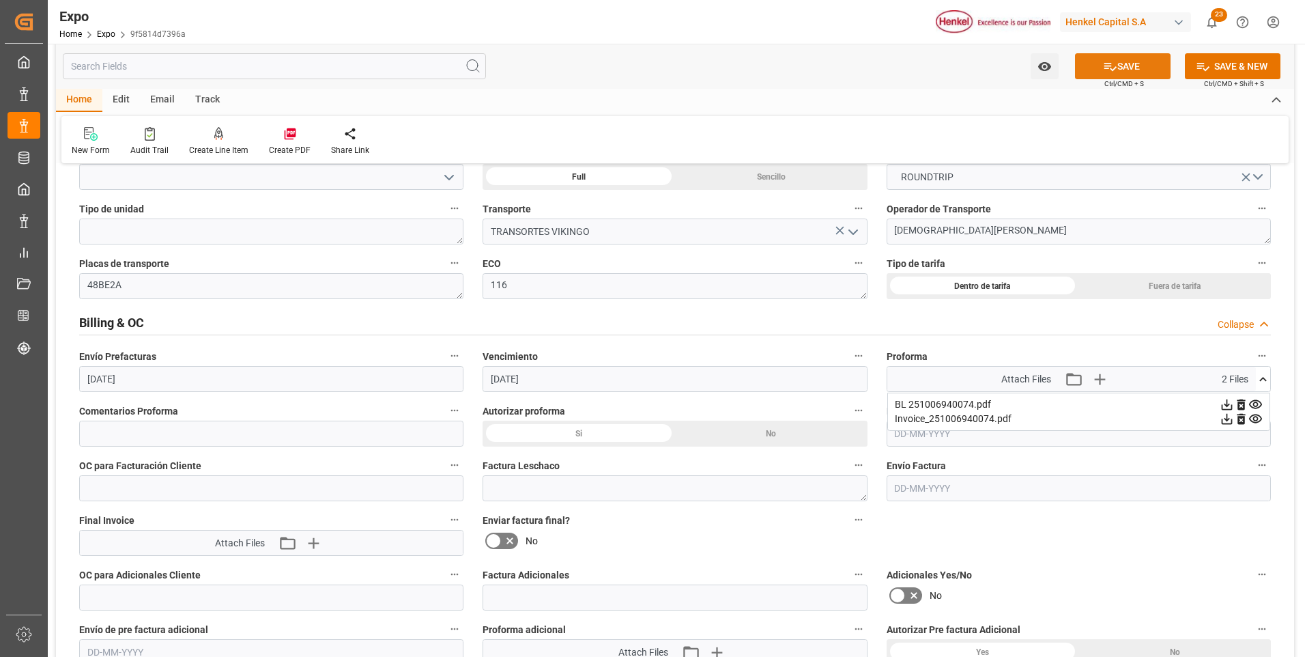
click at [1129, 70] on button "SAVE" at bounding box center [1123, 66] width 96 height 26
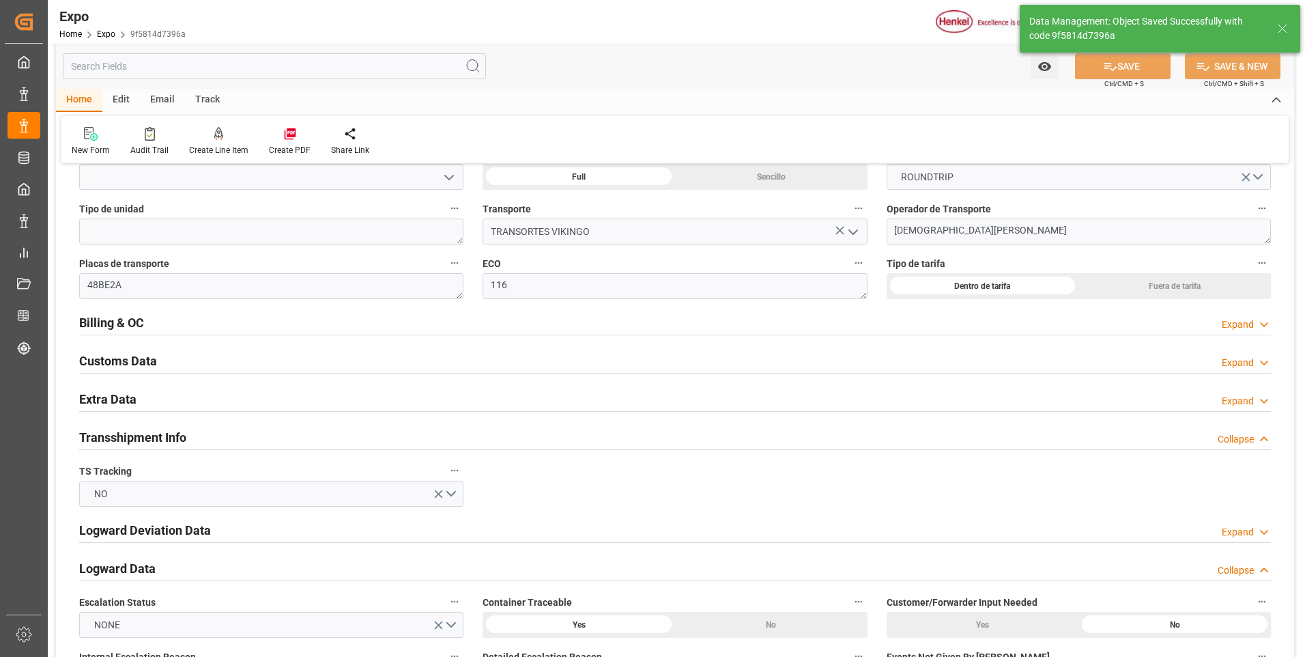
type input "[DATE] 22:52"
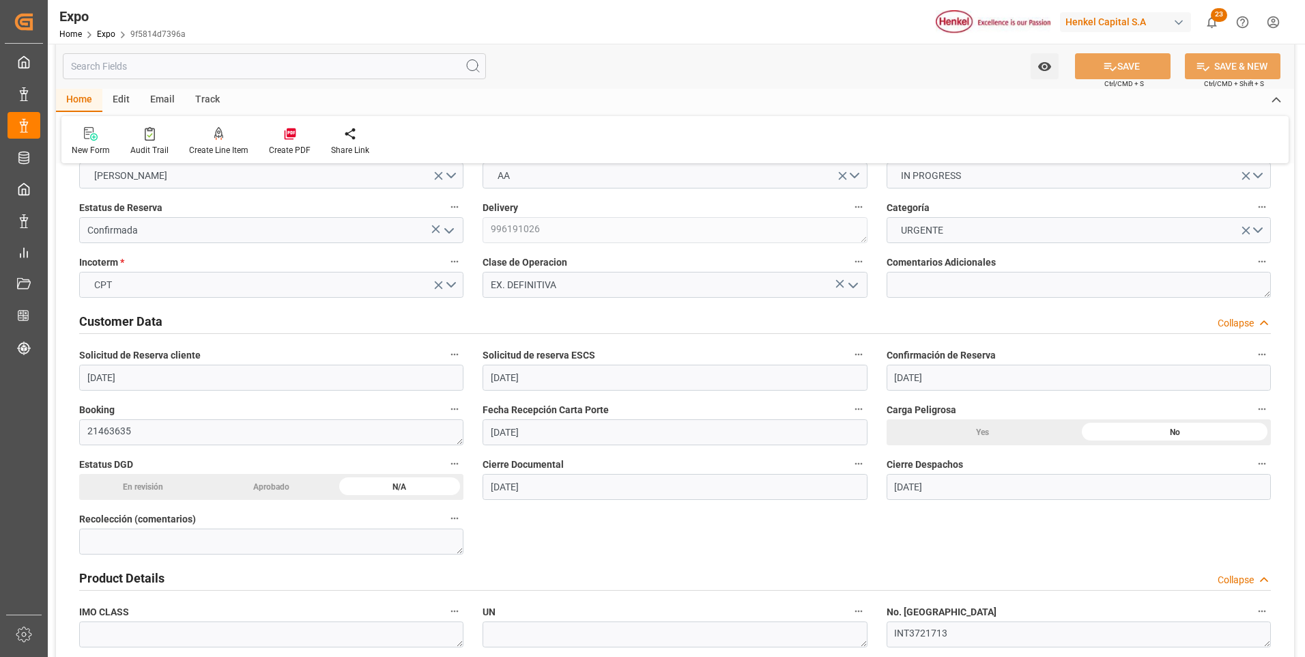
scroll to position [0, 0]
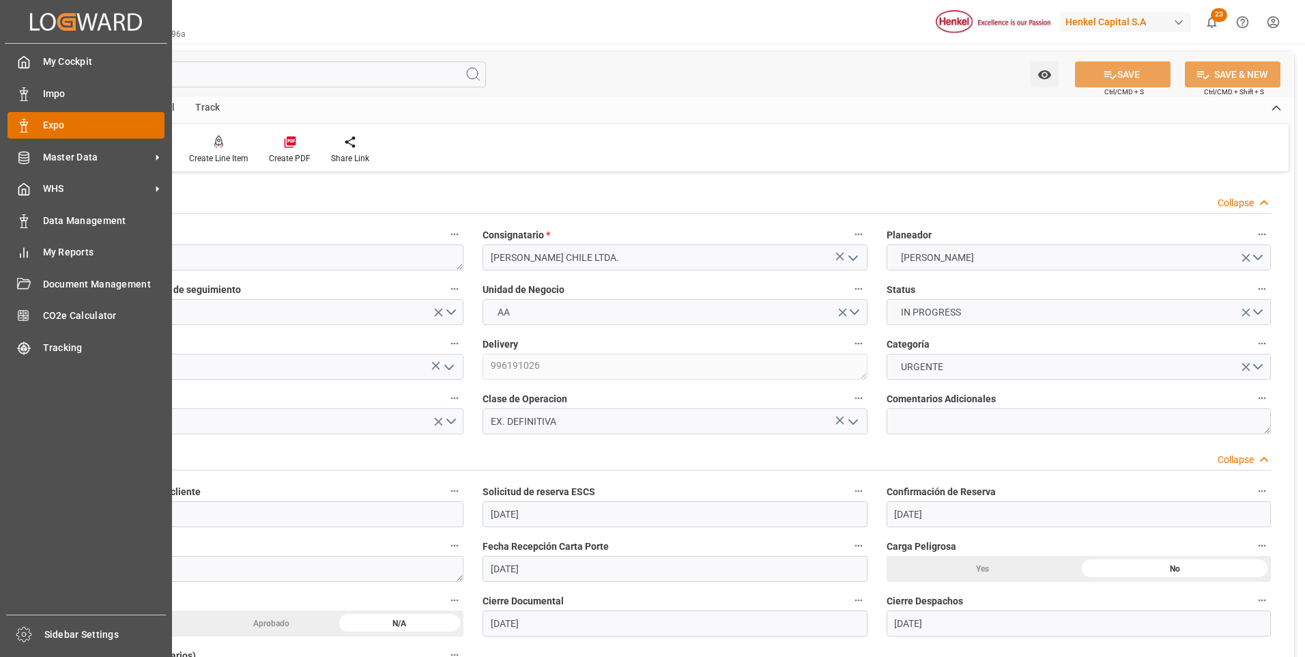
click at [27, 129] on icon at bounding box center [24, 126] width 14 height 14
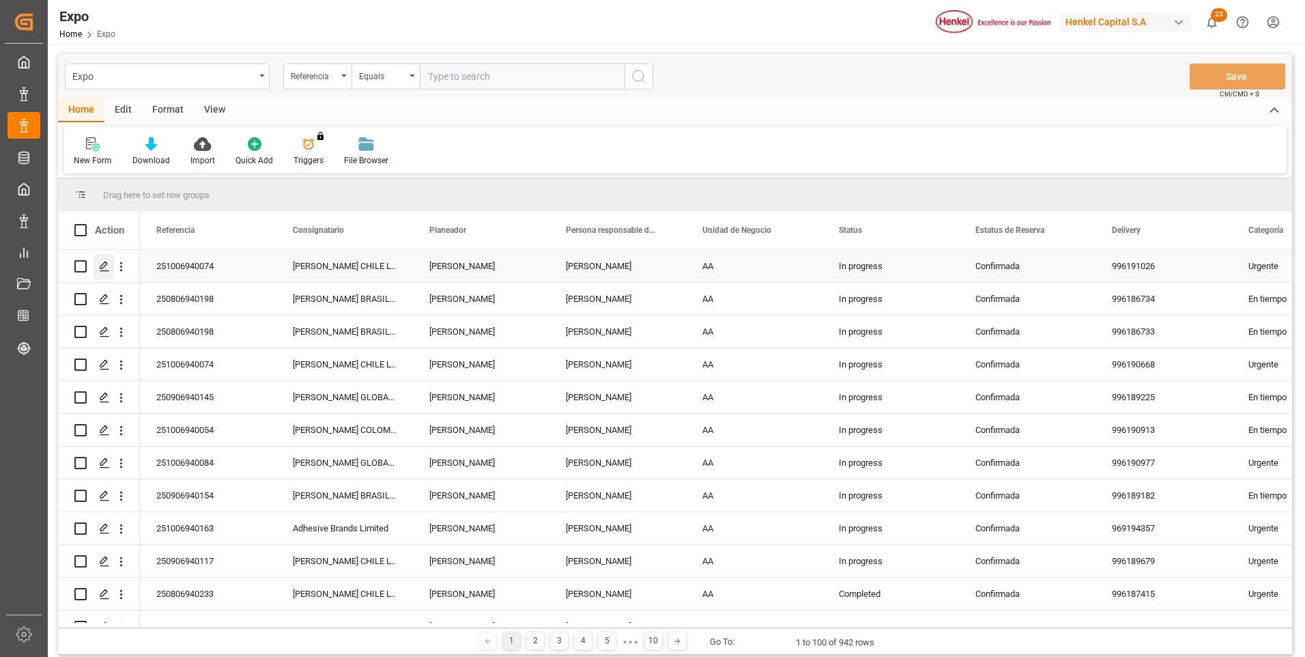
click at [106, 259] on div "Press SPACE to select this row." at bounding box center [103, 266] width 20 height 25
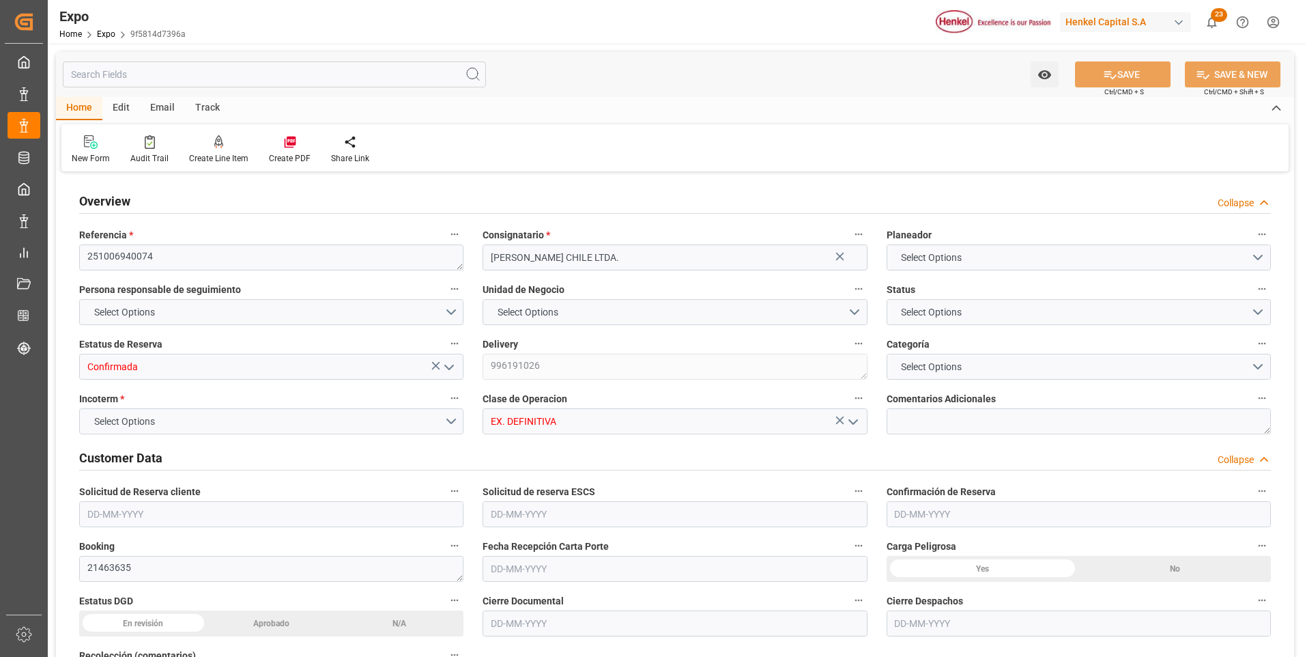
type input "5617.92"
type input "10411.849"
type input "19"
type input "9947122"
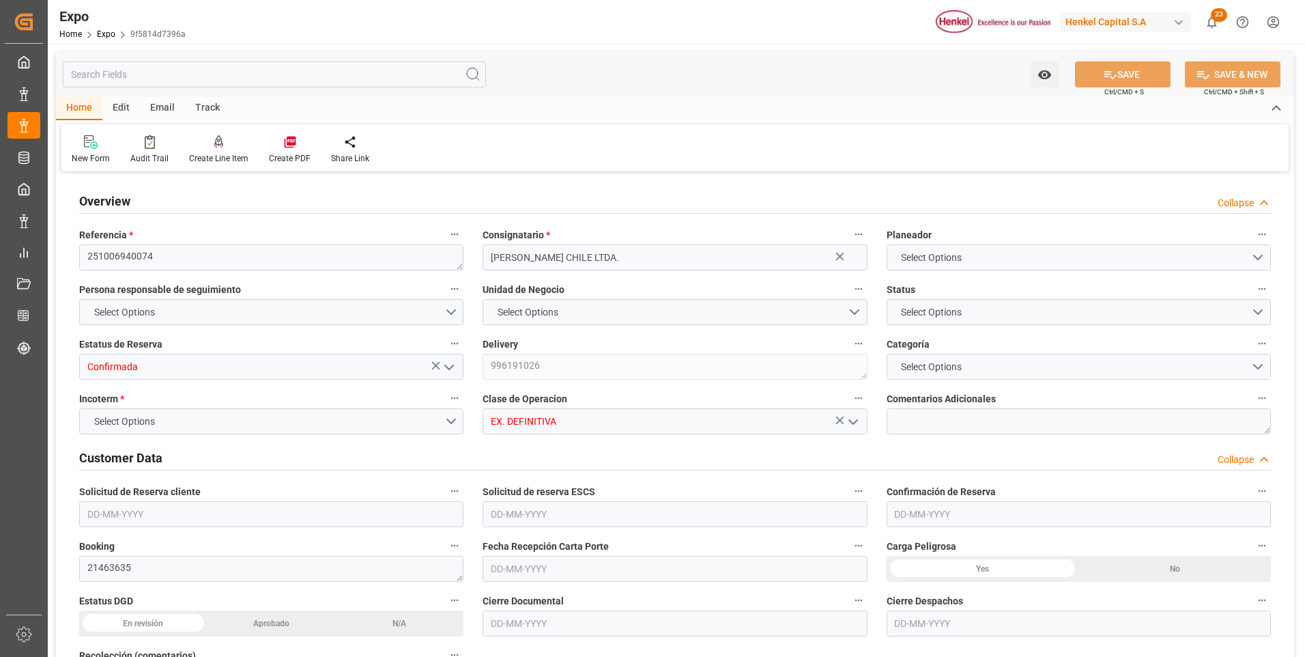
type input "MXZLO"
type input "CLSAI"
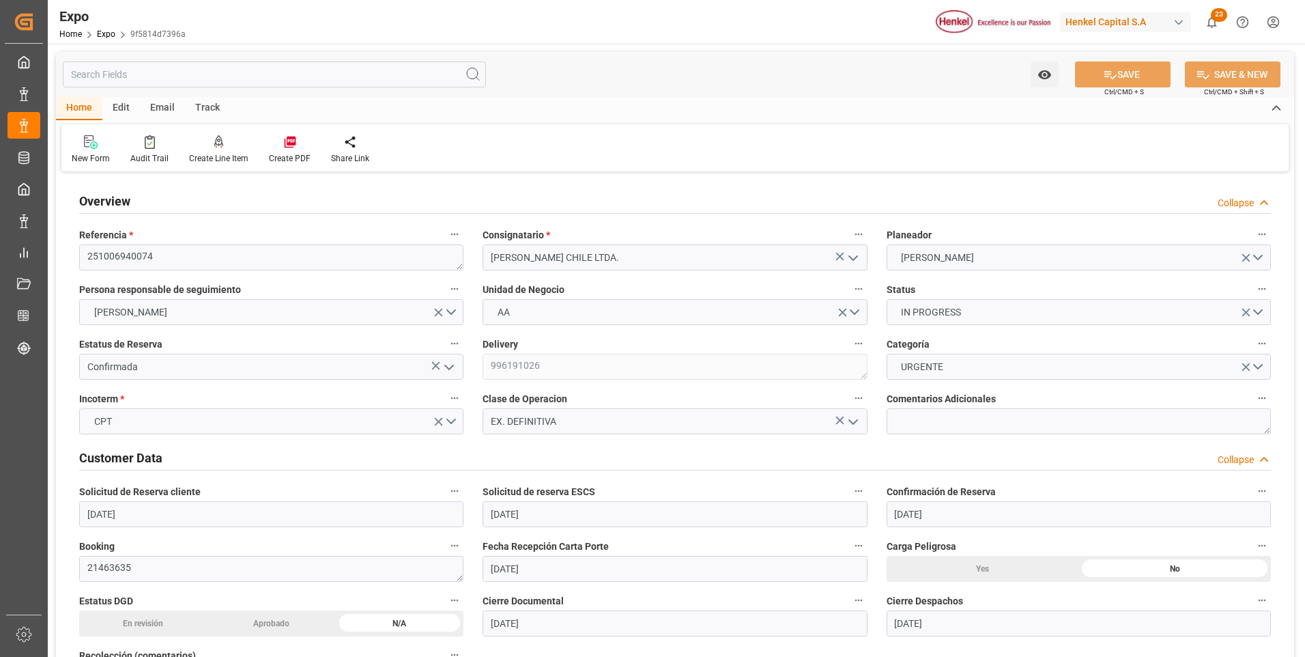
type input "[DATE]"
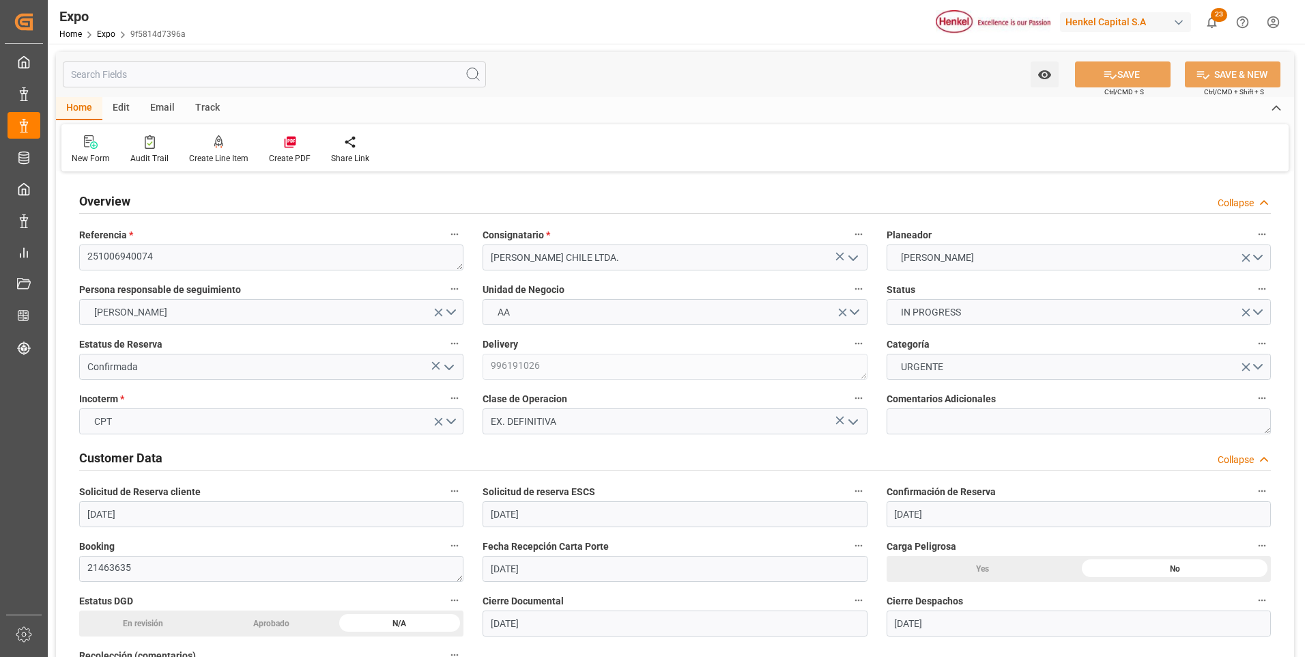
type input "[DATE]"
type input "[DATE] 00:00"
type input "[DATE]"
type input "[DATE] 03:36"
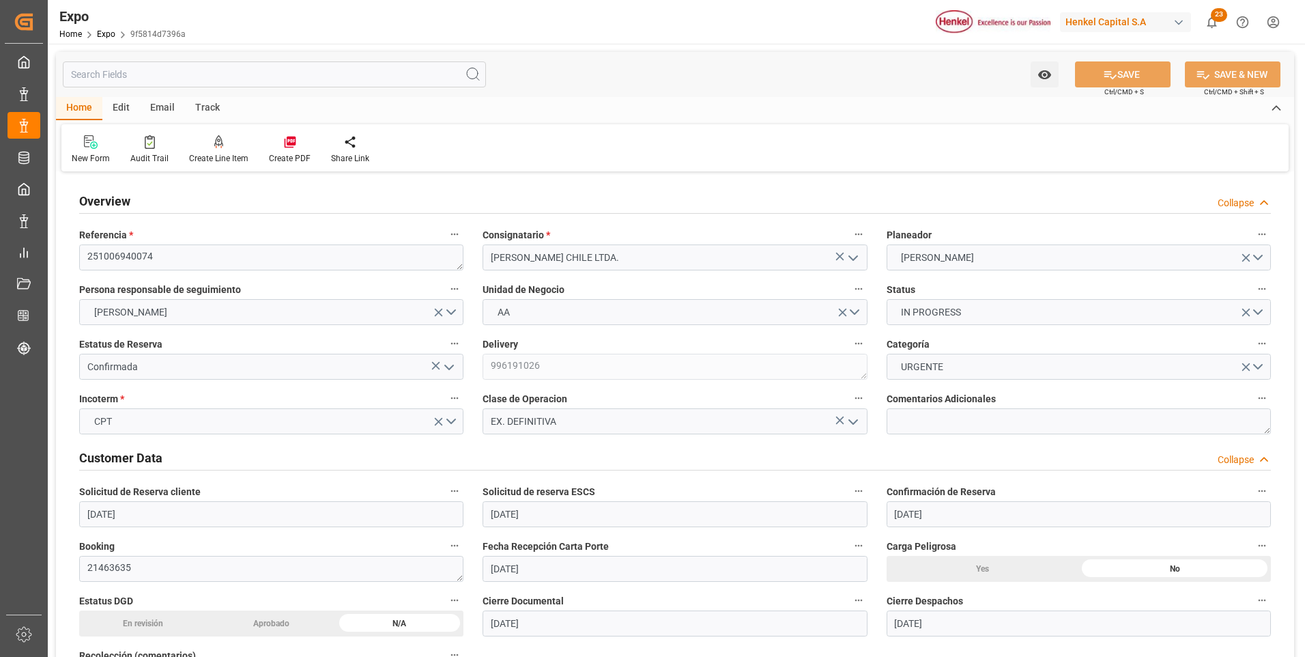
type input "[DATE]"
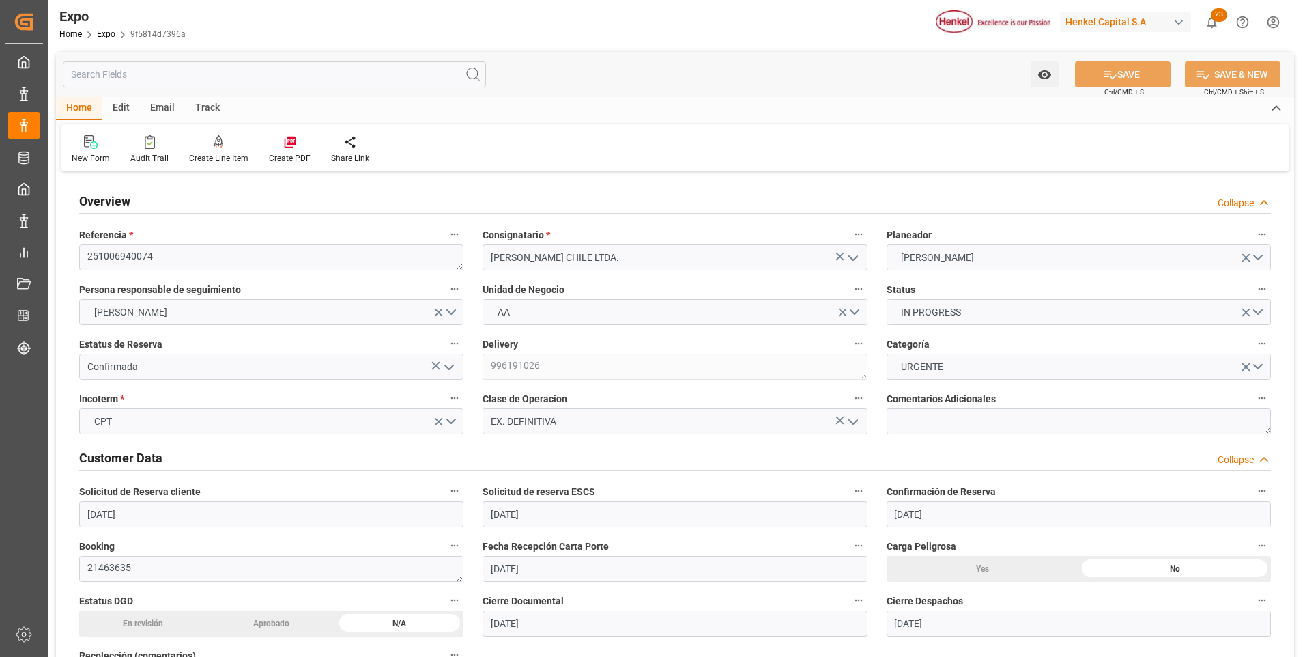
type input "[DATE] 01:00"
type input "[DATE] 00:00"
type input "[DATE] 05:00"
type input "[DATE] 13:00"
type input "[DATE] 00:00"
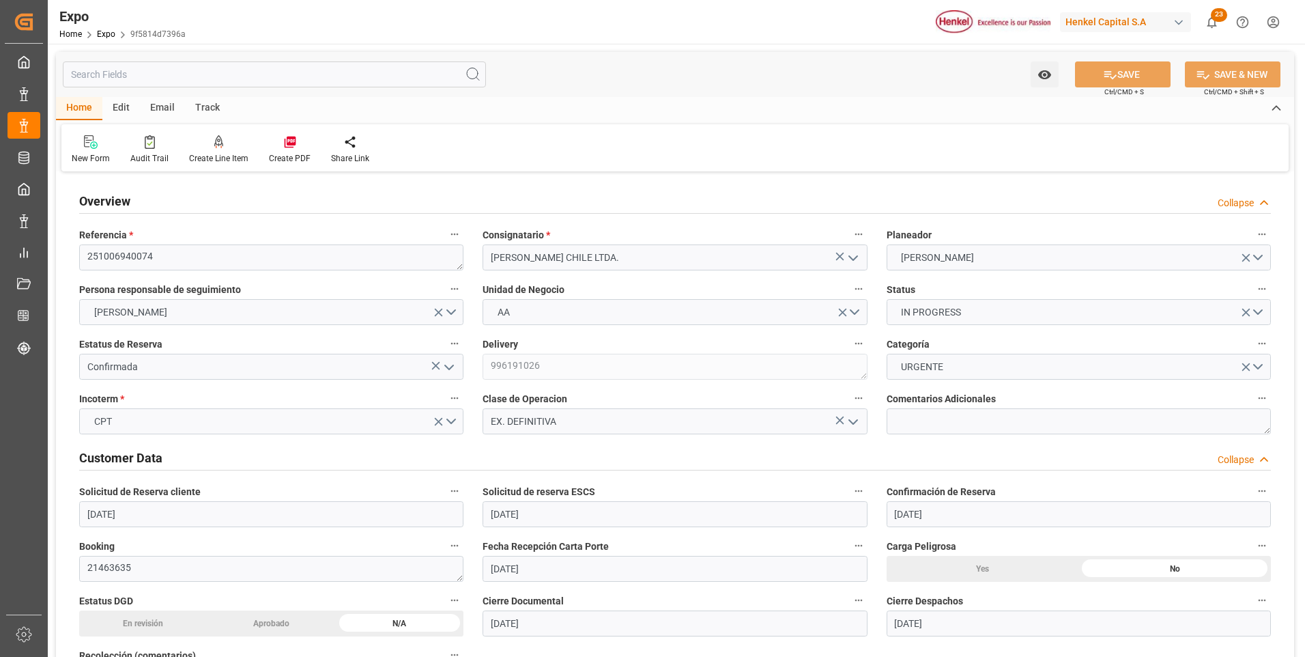
type input "[DATE]"
type input "[DATE] 22:52"
type input "[DATE] 12:03"
type input "[DATE] 02:00"
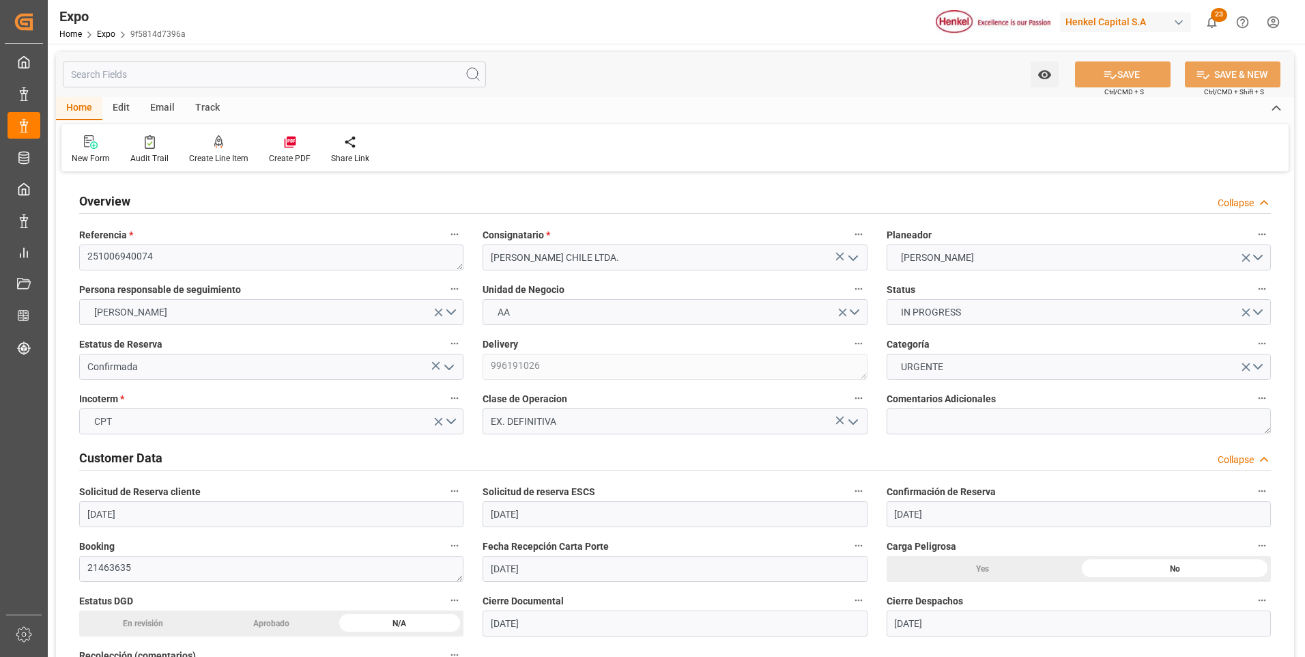
type input "[DATE] 05:38"
type input "[DATE] 13:00"
type input "[DATE] 12:34"
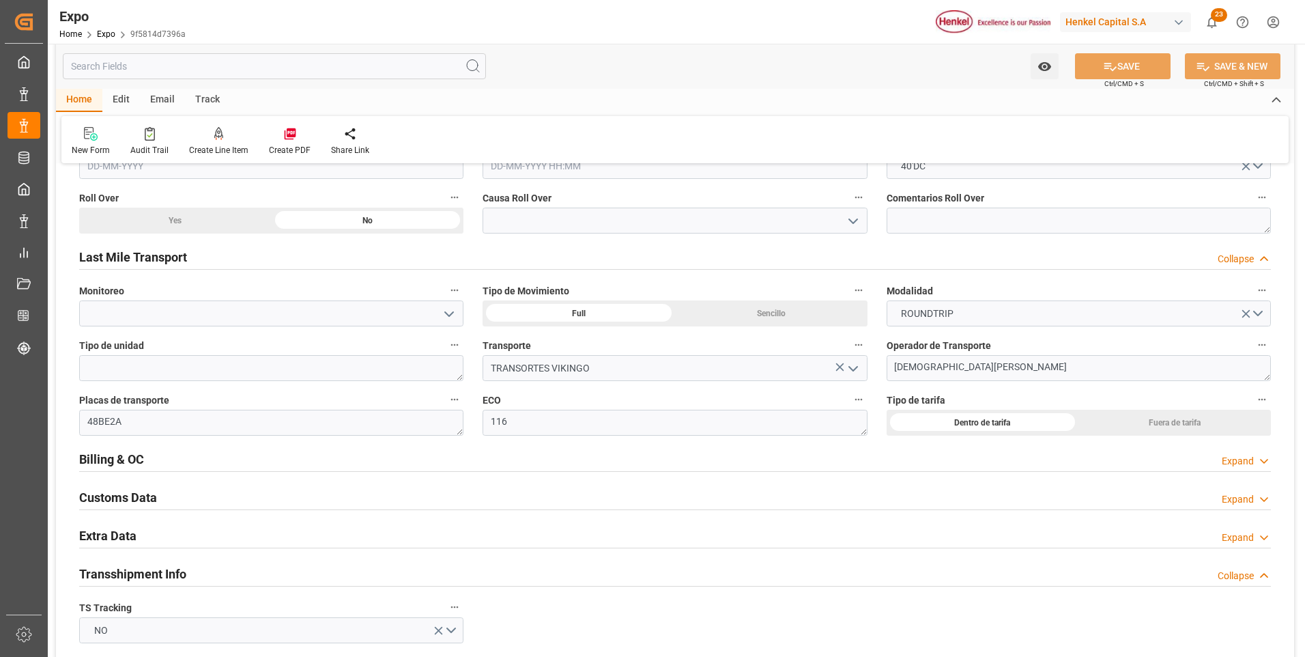
scroll to position [2184, 0]
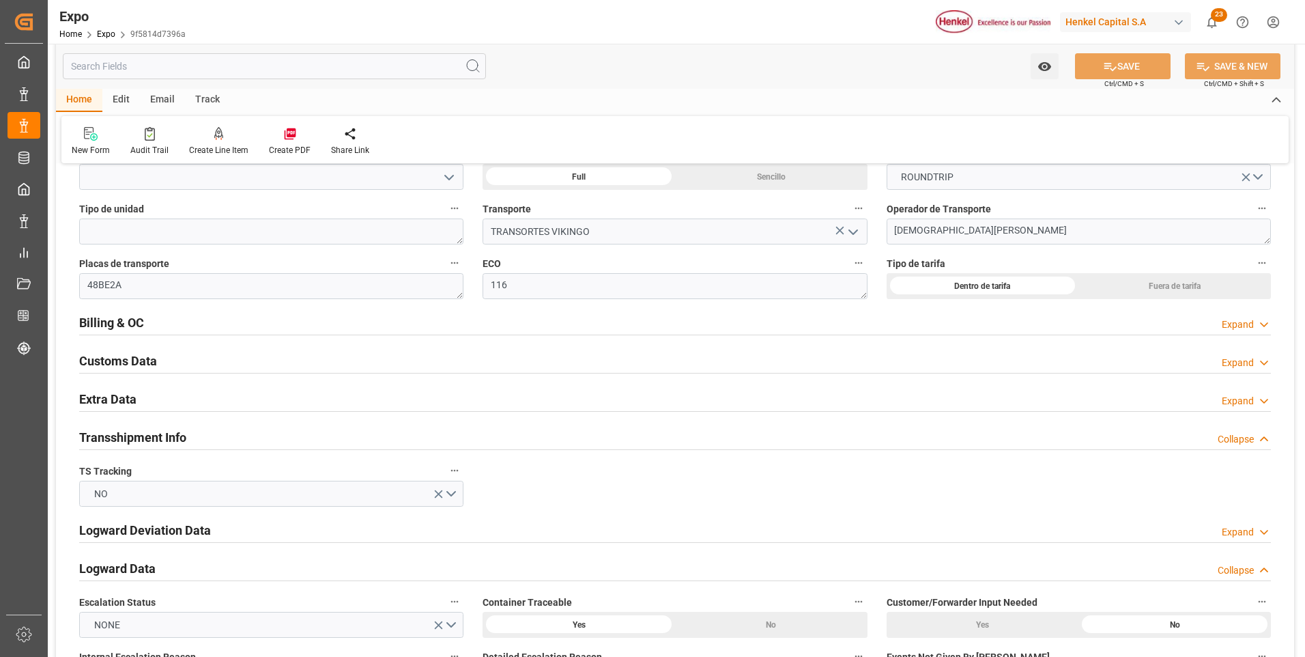
click at [1267, 323] on polyline at bounding box center [1264, 324] width 7 height 3
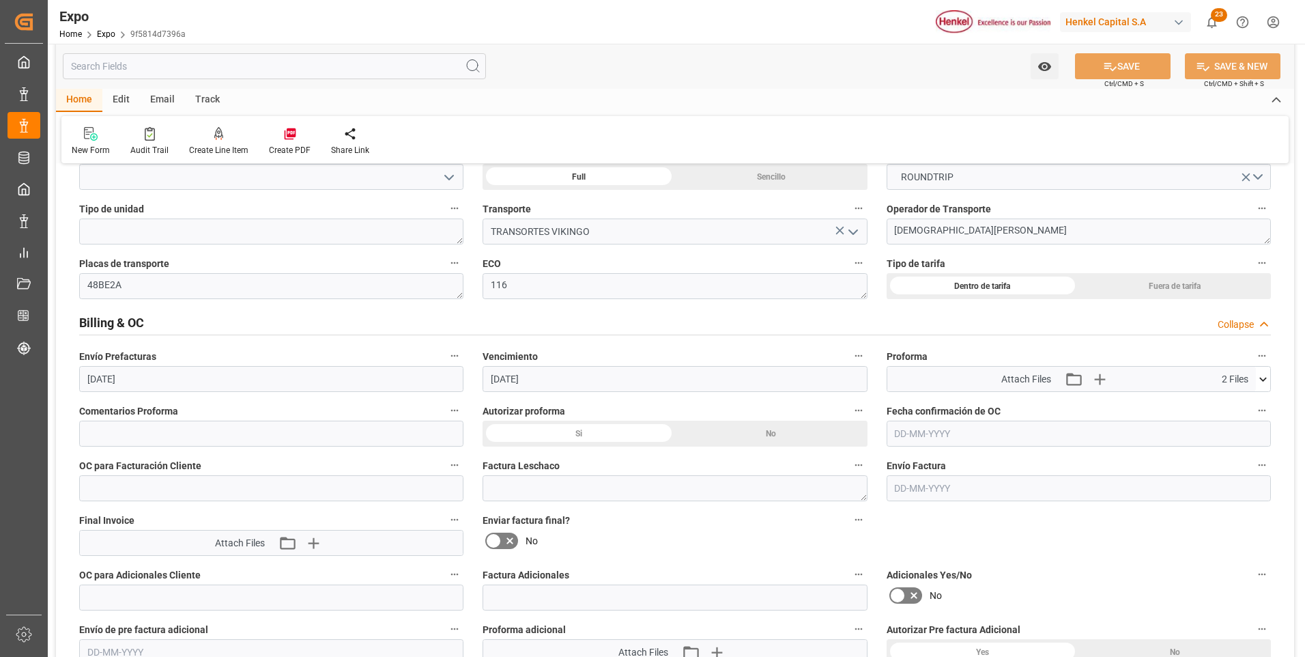
click at [1261, 376] on icon at bounding box center [1263, 379] width 14 height 14
click at [1257, 417] on icon at bounding box center [1255, 418] width 13 height 9
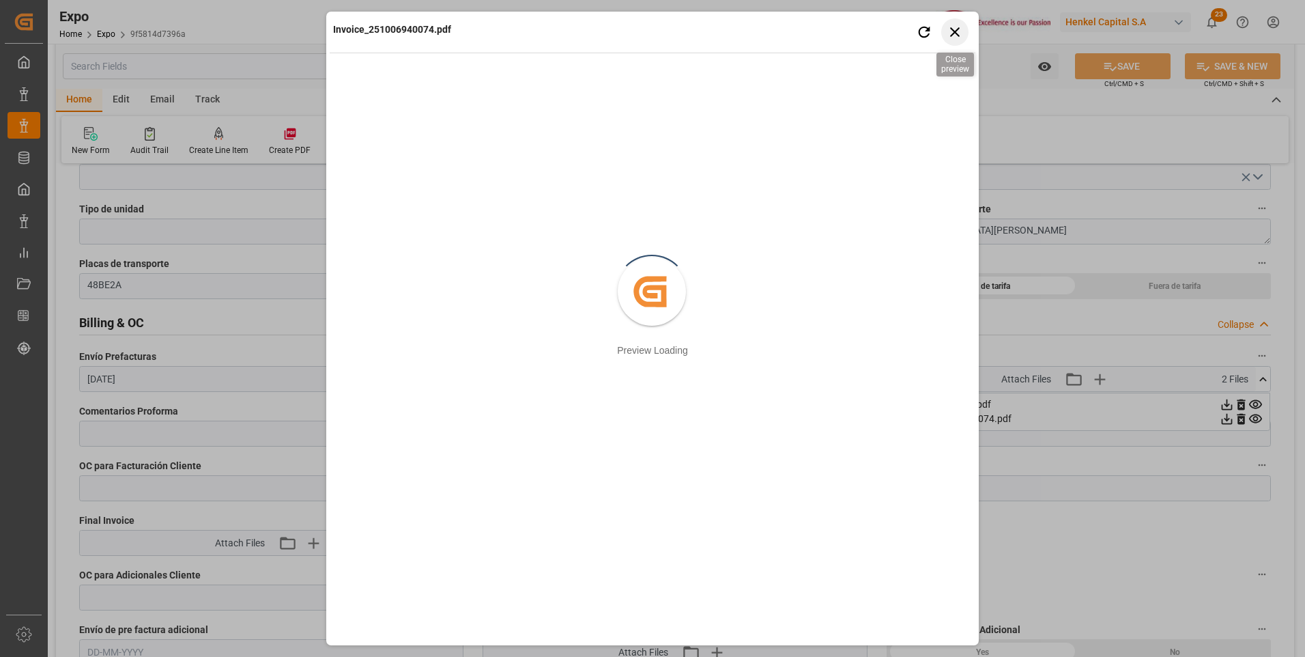
click at [958, 26] on icon "button" at bounding box center [955, 31] width 17 height 17
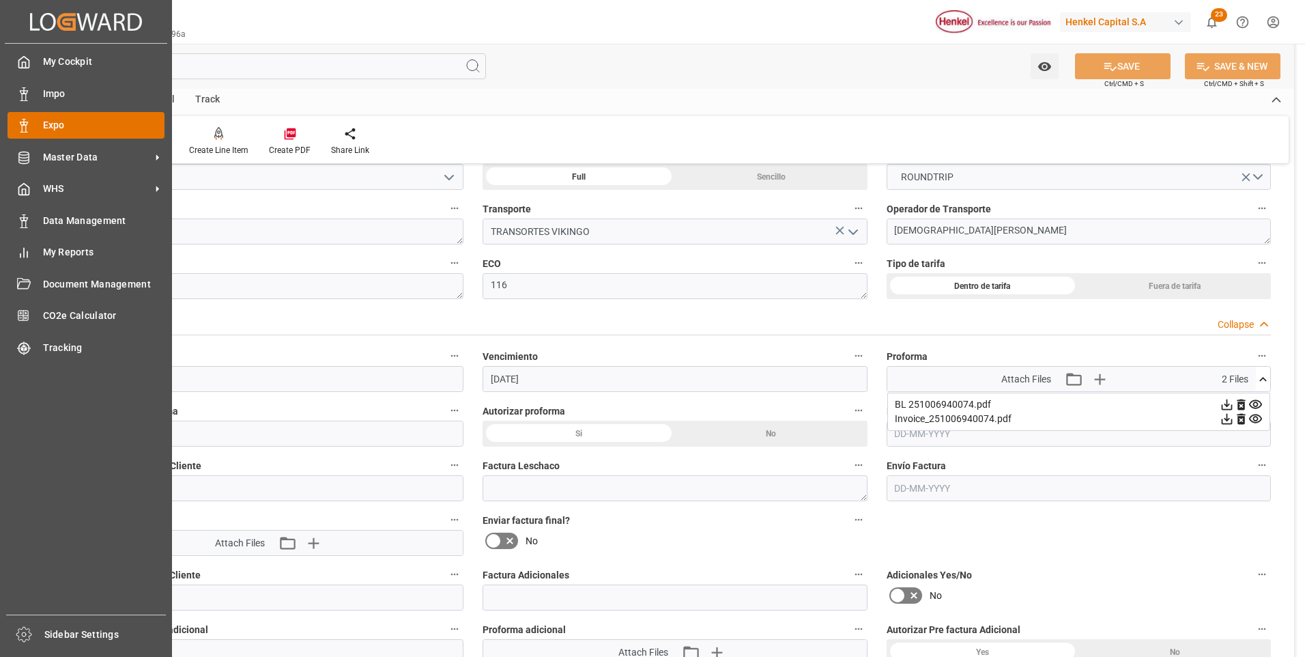
click at [42, 119] on div "Expo Expo" at bounding box center [86, 125] width 157 height 27
